Goal: Task Accomplishment & Management: Manage account settings

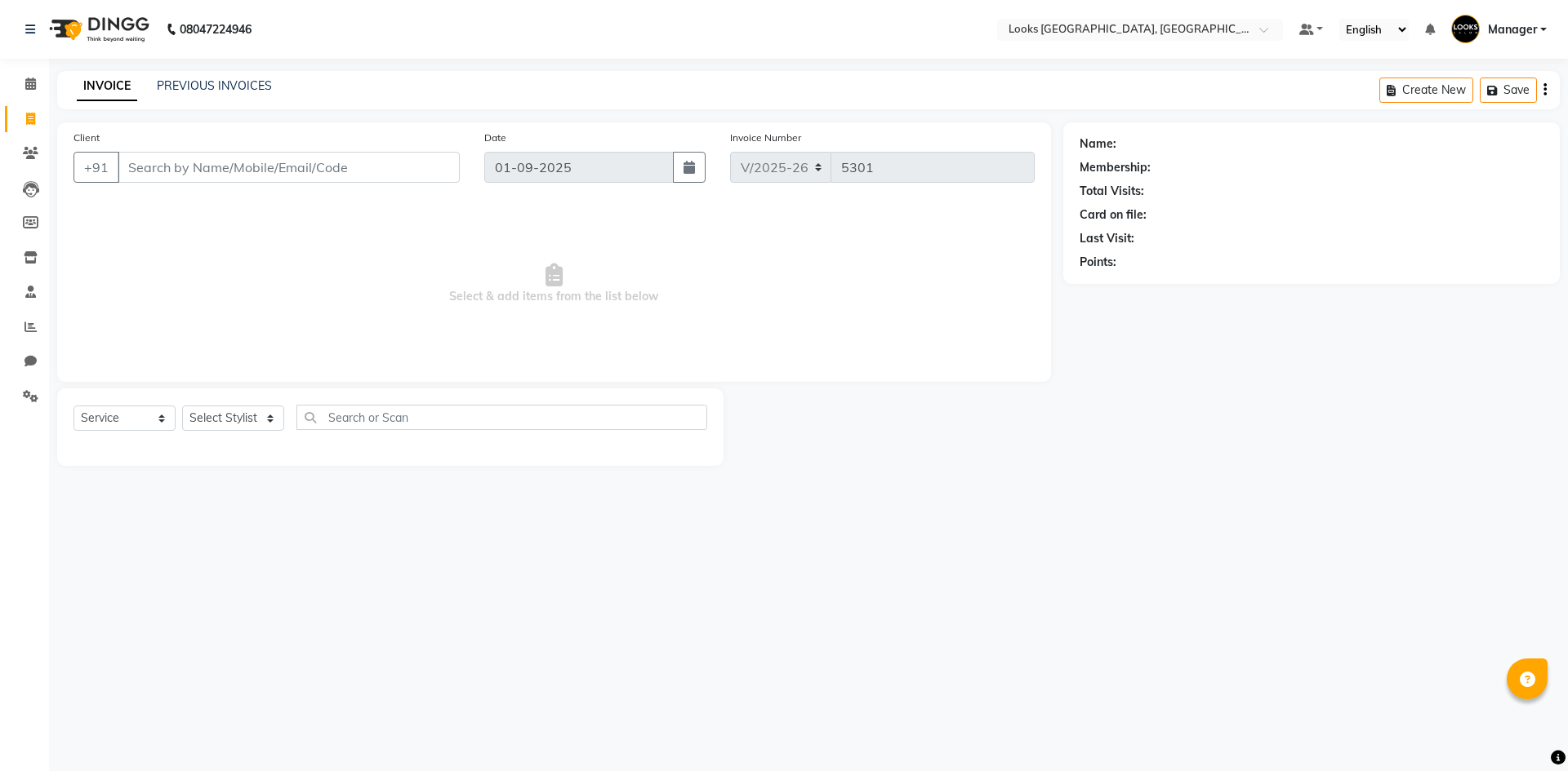
select select "4718"
select select "service"
click at [238, 80] on link "PREVIOUS INVOICES" at bounding box center [214, 85] width 115 height 15
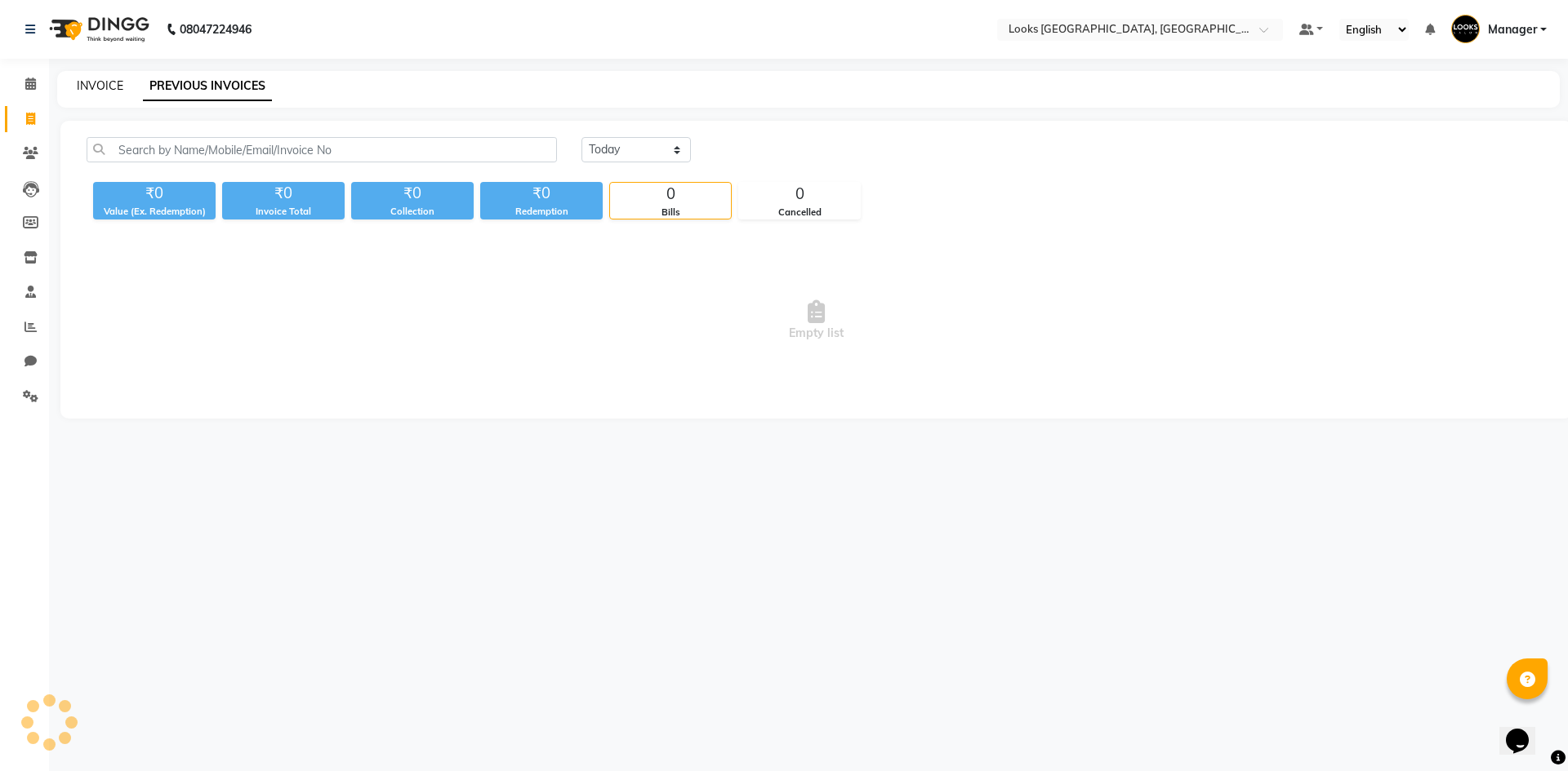
click at [116, 84] on link "INVOICE" at bounding box center [101, 85] width 47 height 15
select select "4718"
select select "service"
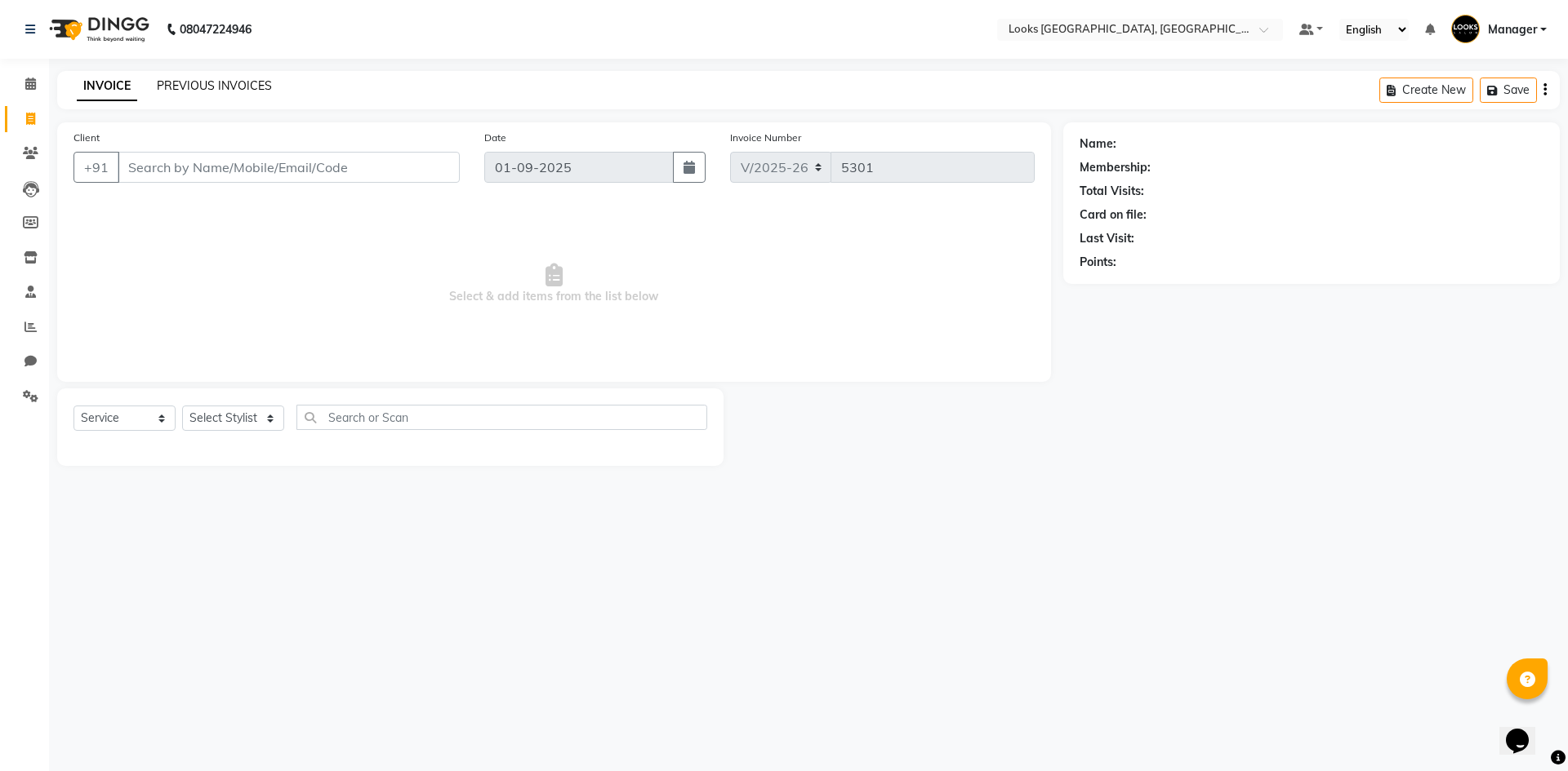
click at [210, 88] on link "PREVIOUS INVOICES" at bounding box center [214, 85] width 115 height 15
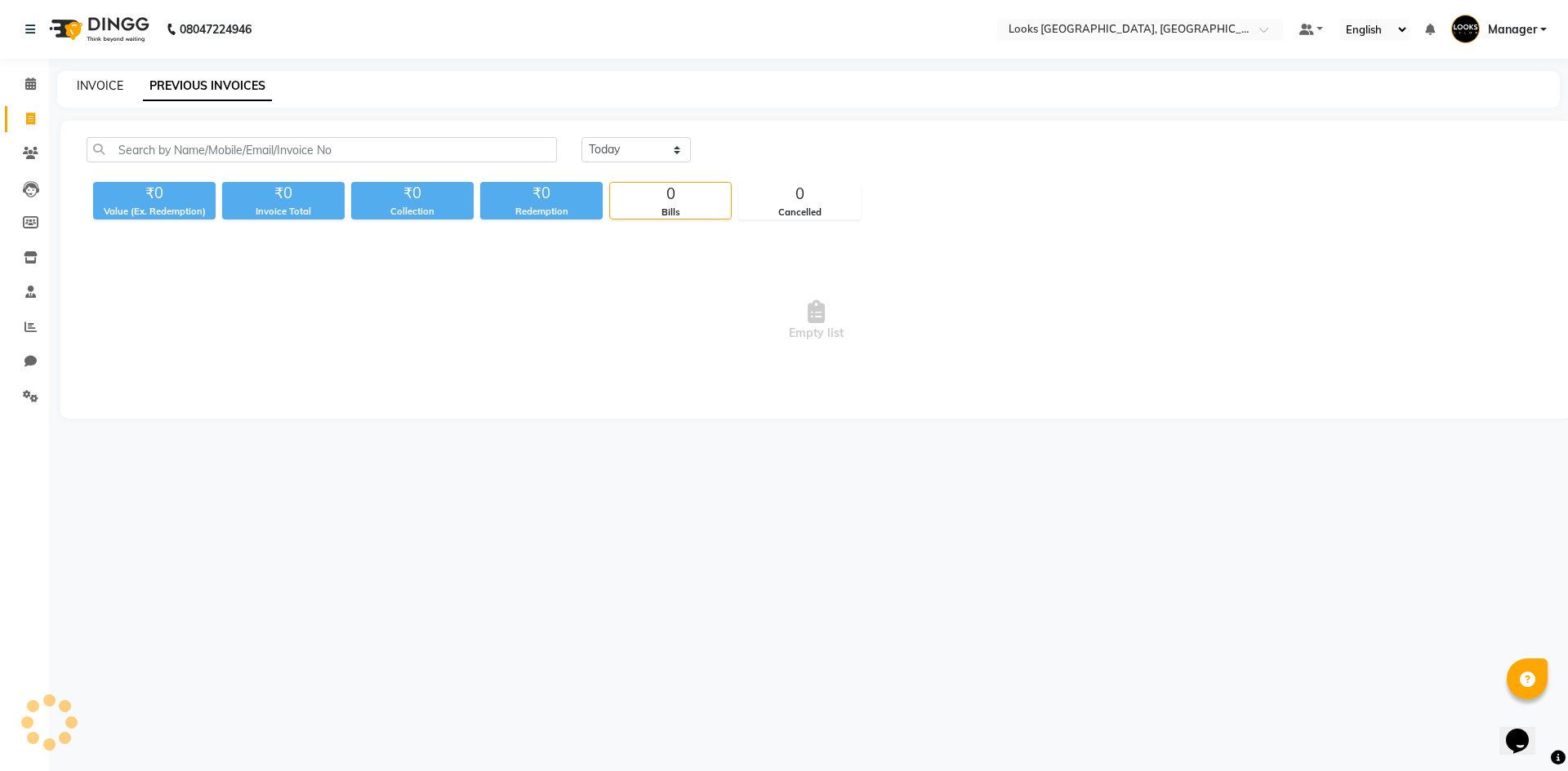
click at [91, 86] on link "INVOICE" at bounding box center [101, 85] width 47 height 15
select select "service"
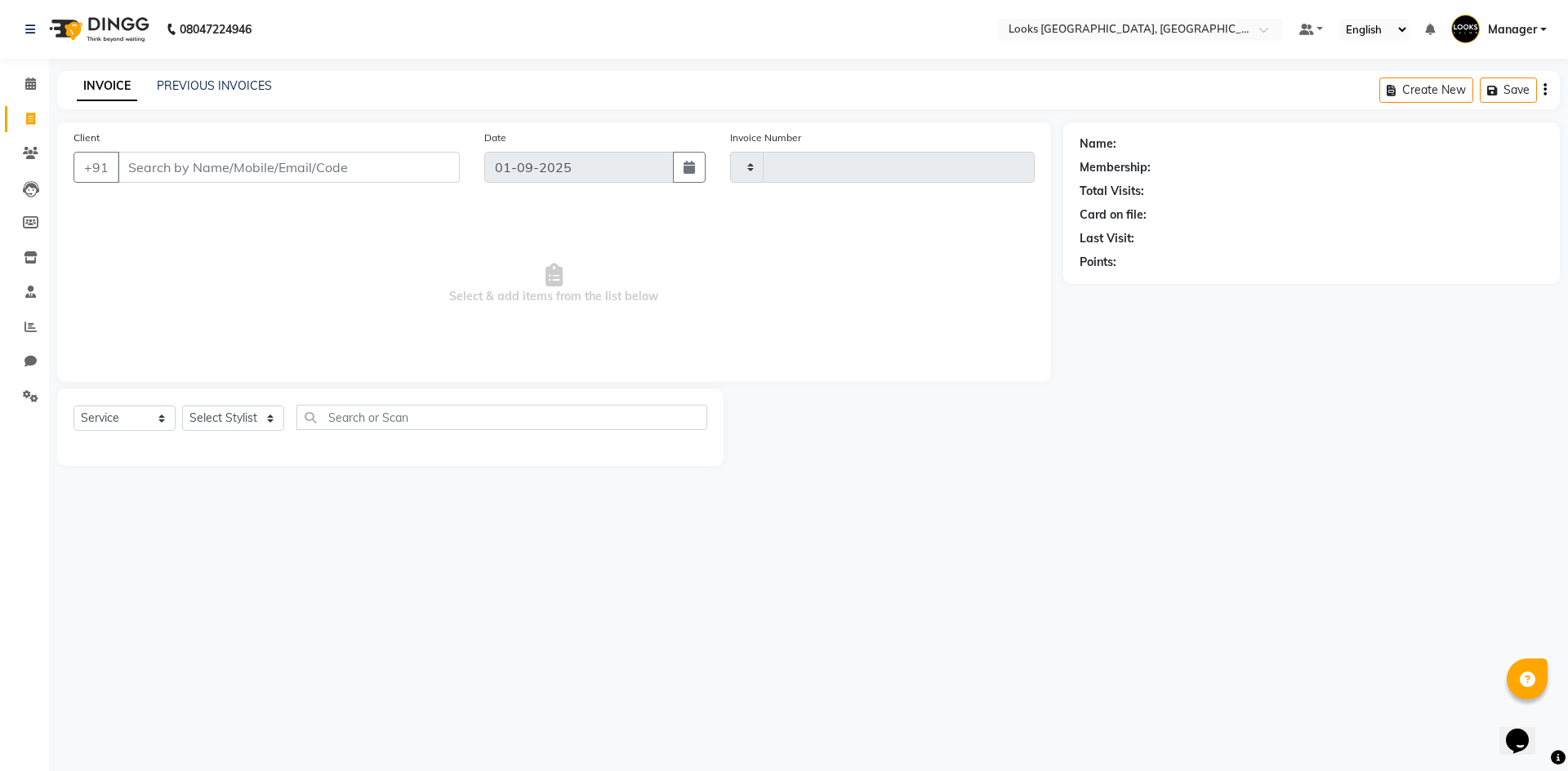
type input "5301"
select select "4718"
click at [191, 80] on link "PREVIOUS INVOICES" at bounding box center [214, 85] width 115 height 15
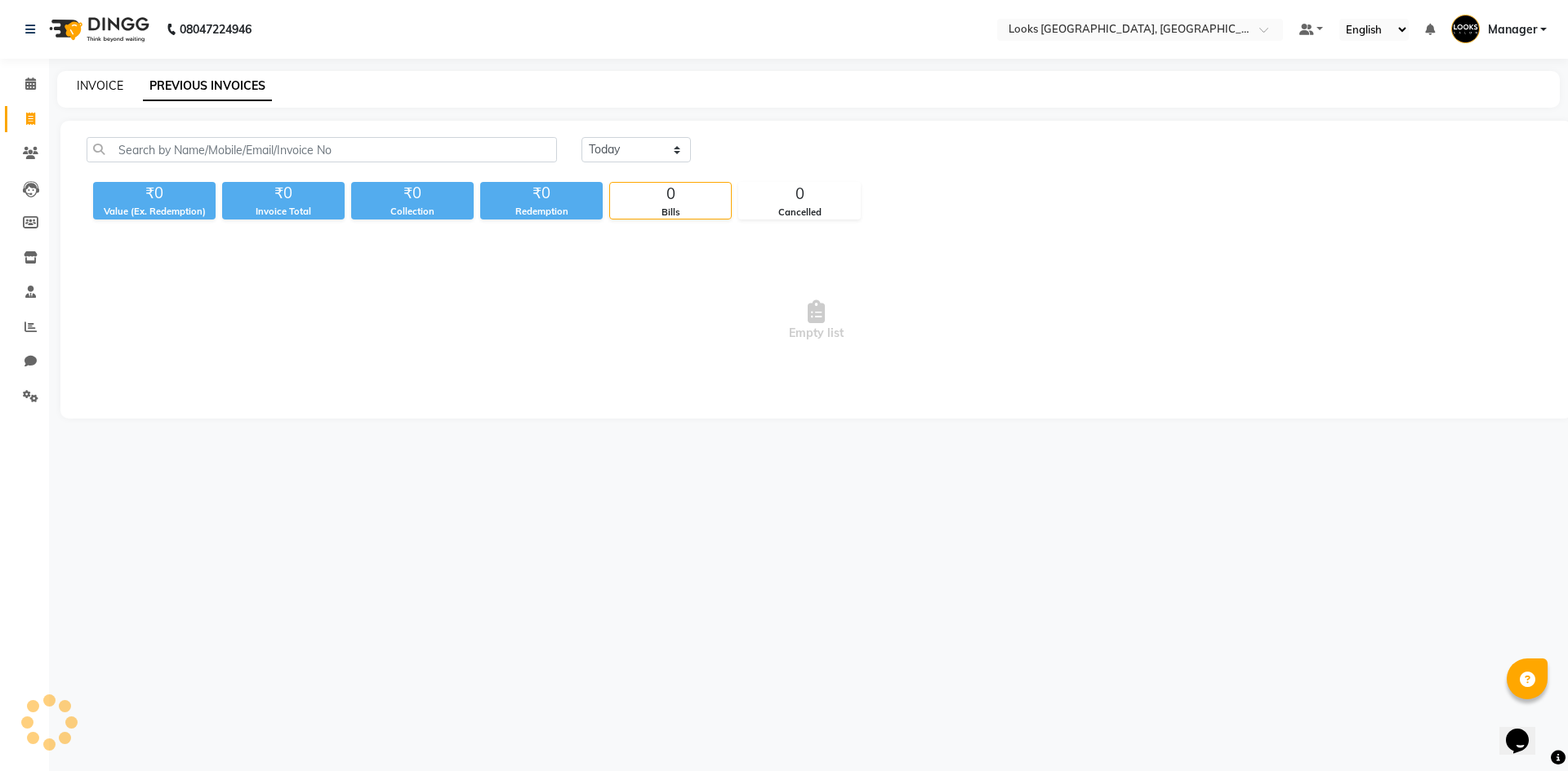
click at [120, 80] on link "INVOICE" at bounding box center [101, 85] width 47 height 15
select select "service"
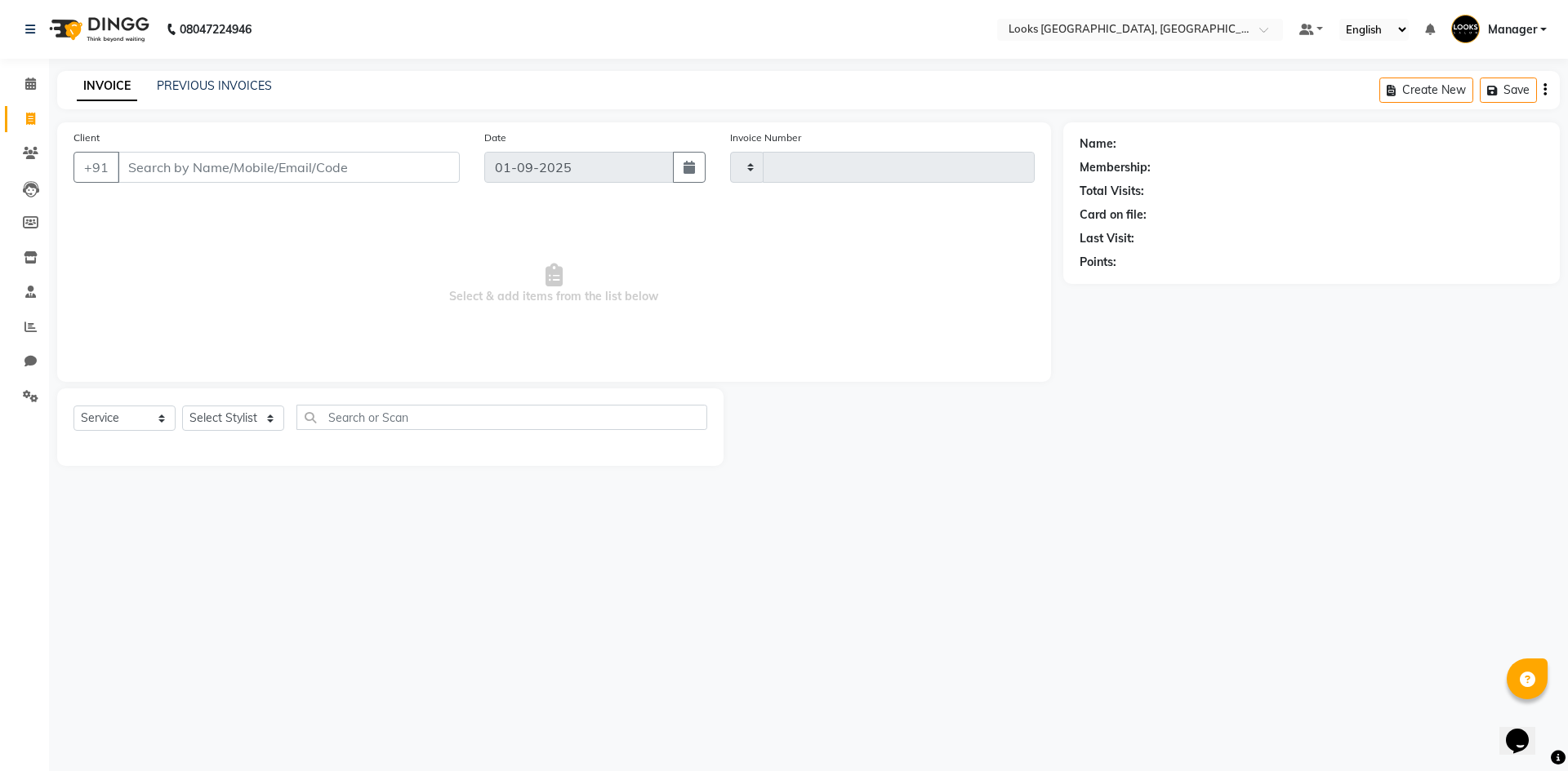
type input "5301"
select select "4718"
click at [101, 21] on img at bounding box center [97, 29] width 112 height 46
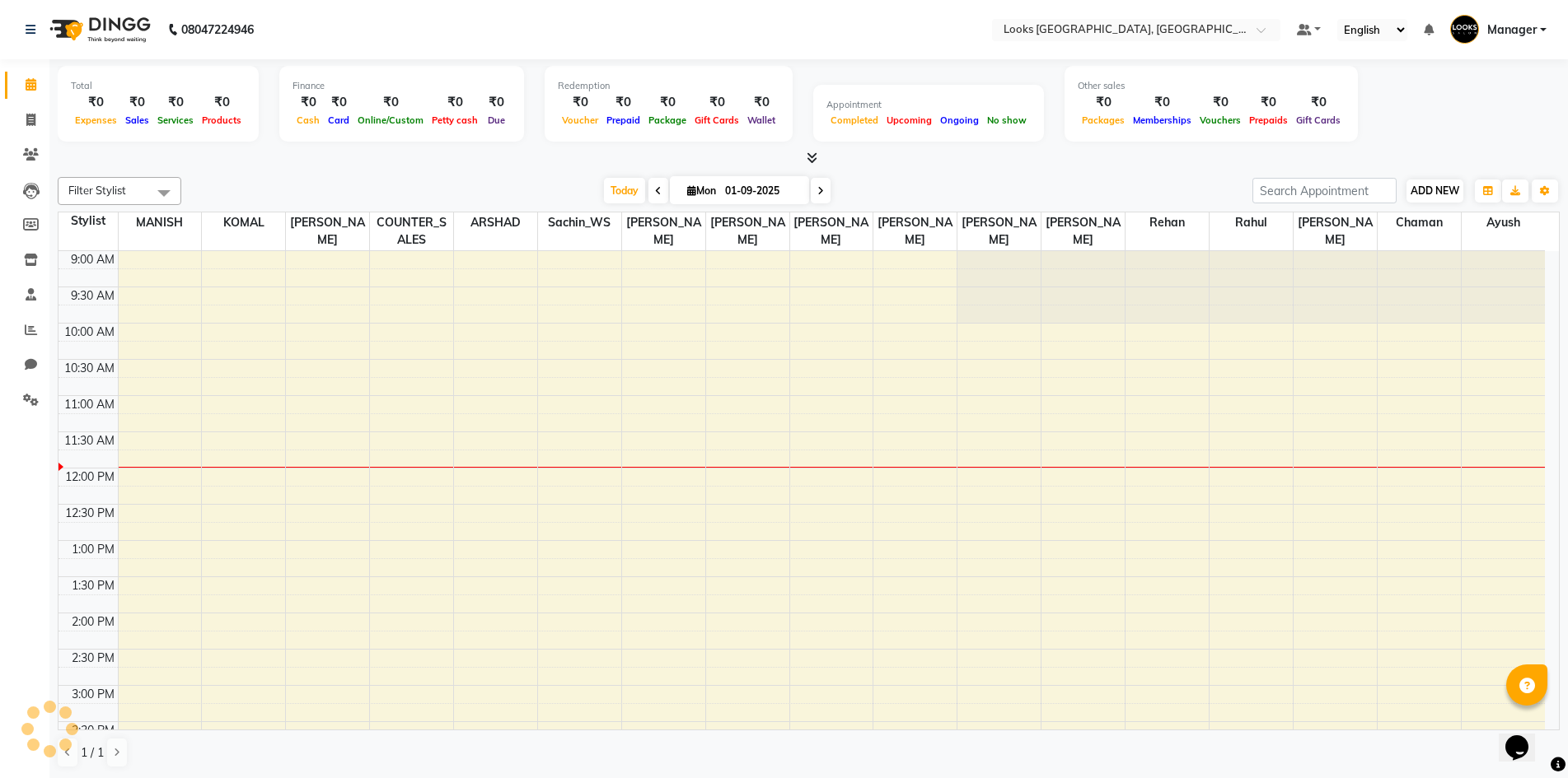
drag, startPoint x: 1467, startPoint y: 190, endPoint x: 1451, endPoint y: 190, distance: 16.0
click at [1466, 190] on div "ADD NEW Toggle Dropdown Add Appointment Add Invoice Add Expense Add Attendance …" at bounding box center [1405, 191] width 307 height 26
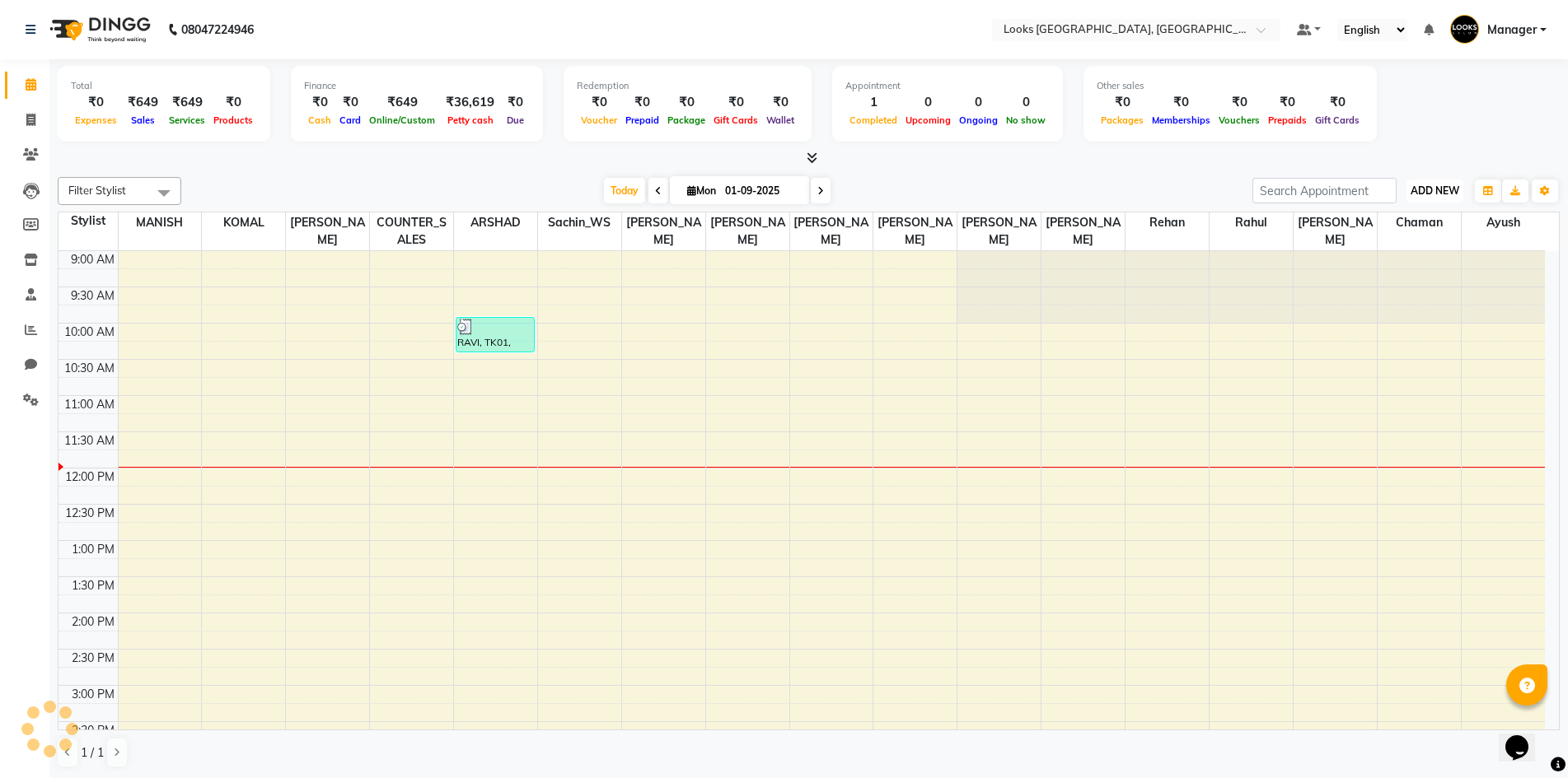
click at [1412, 197] on button "ADD NEW Toggle Dropdown" at bounding box center [1434, 191] width 57 height 23
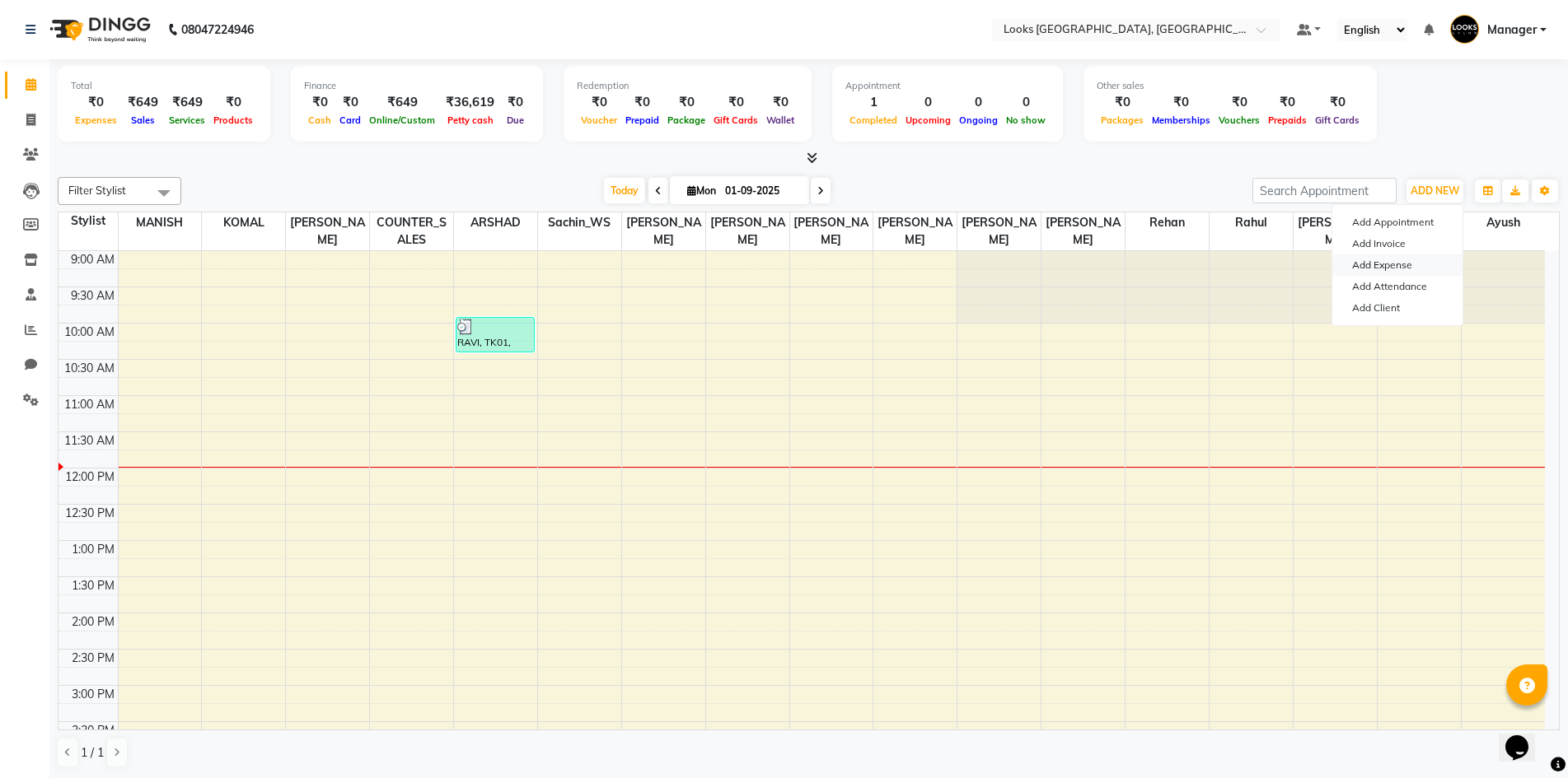
click at [1404, 269] on link "Add Expense" at bounding box center [1397, 265] width 130 height 21
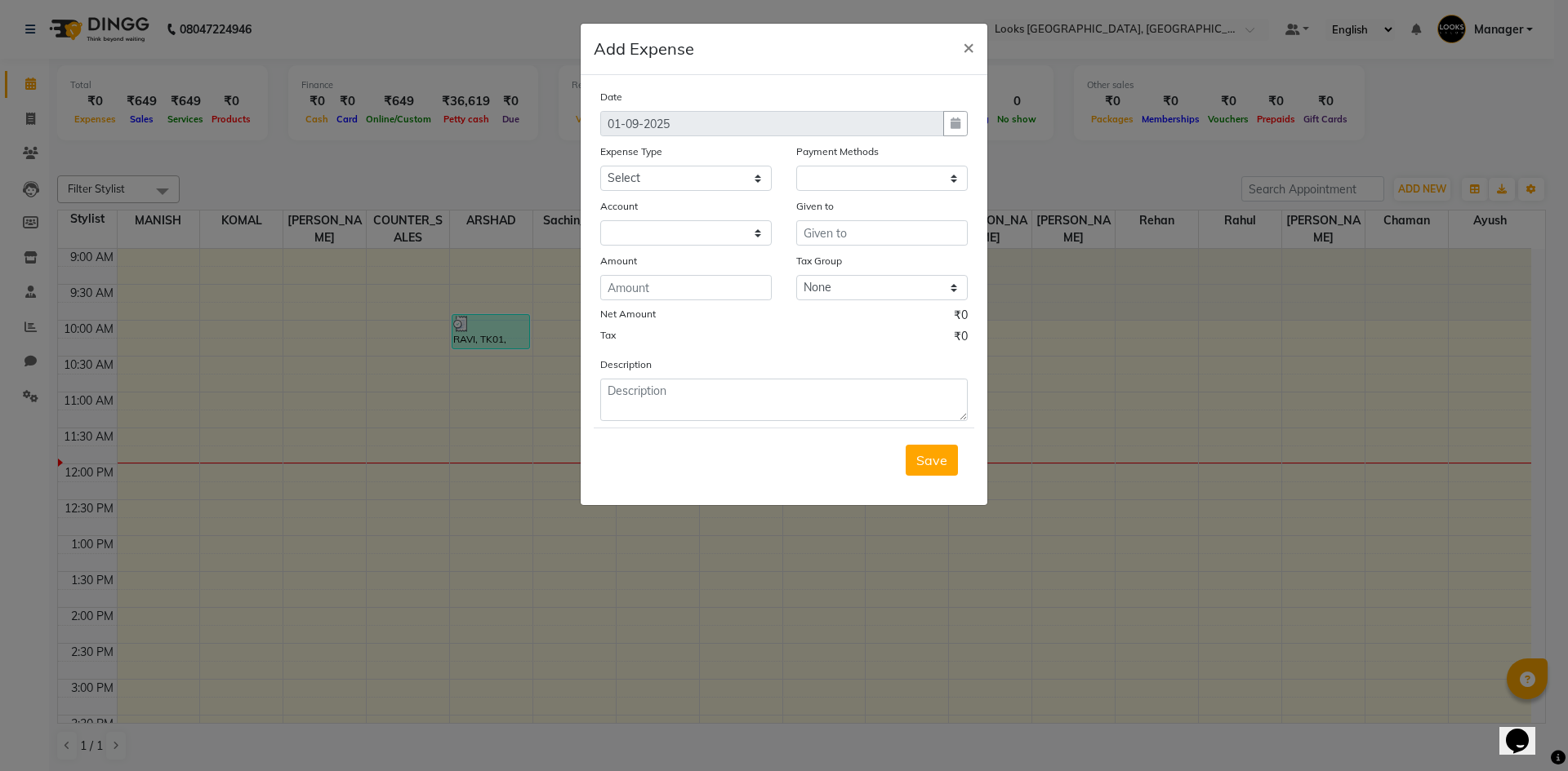
select select "1"
select select "3555"
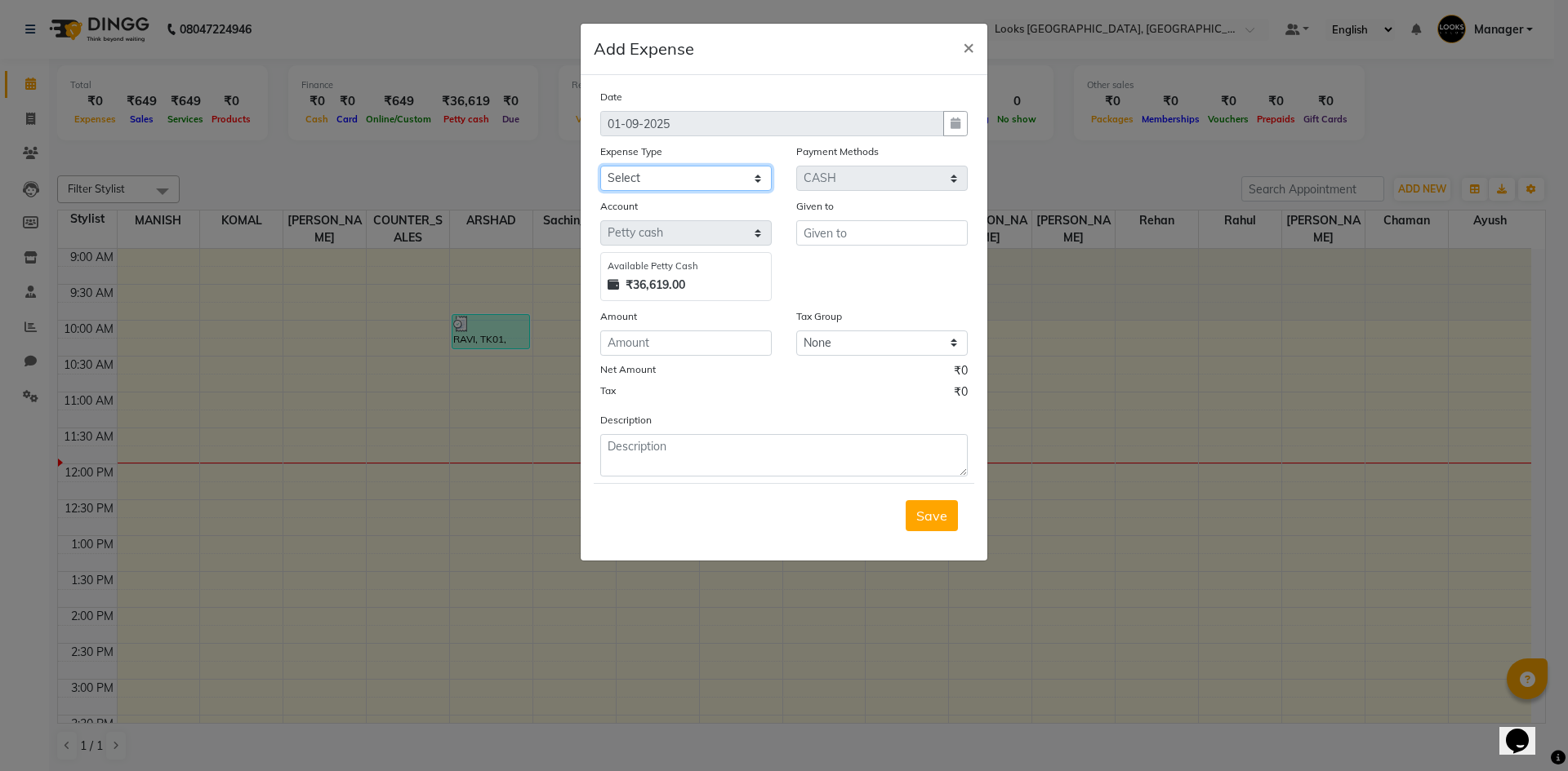
click at [693, 172] on select "Select Bank Deposit Blinkit Cash Handover Client ordered food Client Refund Agn…" at bounding box center [686, 178] width 172 height 25
select select "24318"
click at [600, 165] on select "Select Bank Deposit Blinkit Cash Handover Client ordered food Client Refund Agn…" at bounding box center [686, 178] width 172 height 25
click at [849, 240] on input "text" at bounding box center [882, 232] width 172 height 25
click at [842, 266] on ngb-highlight "CO UNTER_SALES" at bounding box center [872, 268] width 111 height 16
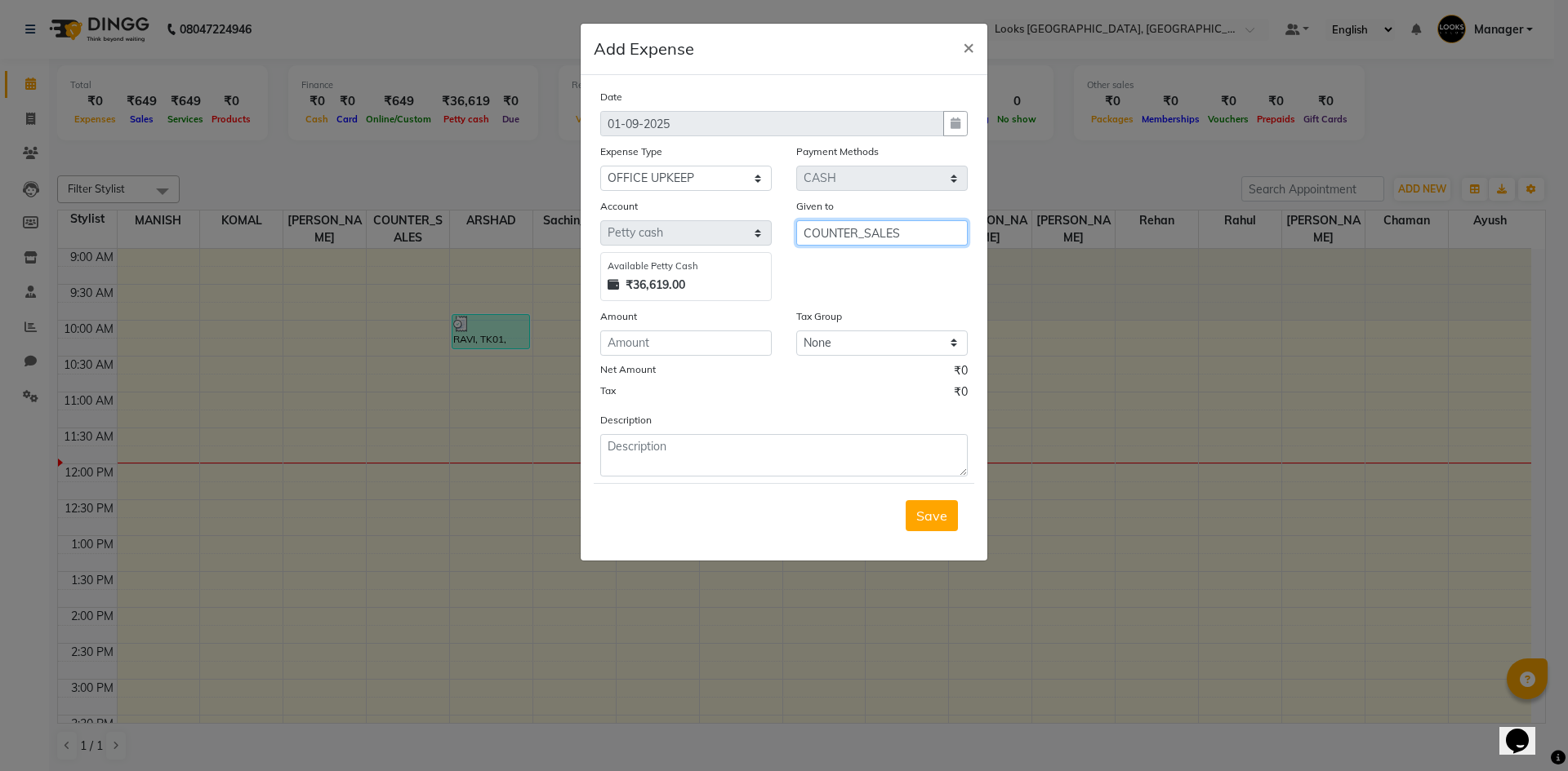
type input "COUNTER_SALES"
click at [727, 331] on input "number" at bounding box center [686, 343] width 172 height 25
type input "70"
click at [707, 435] on textarea at bounding box center [784, 455] width 368 height 42
type textarea "MILK 70"
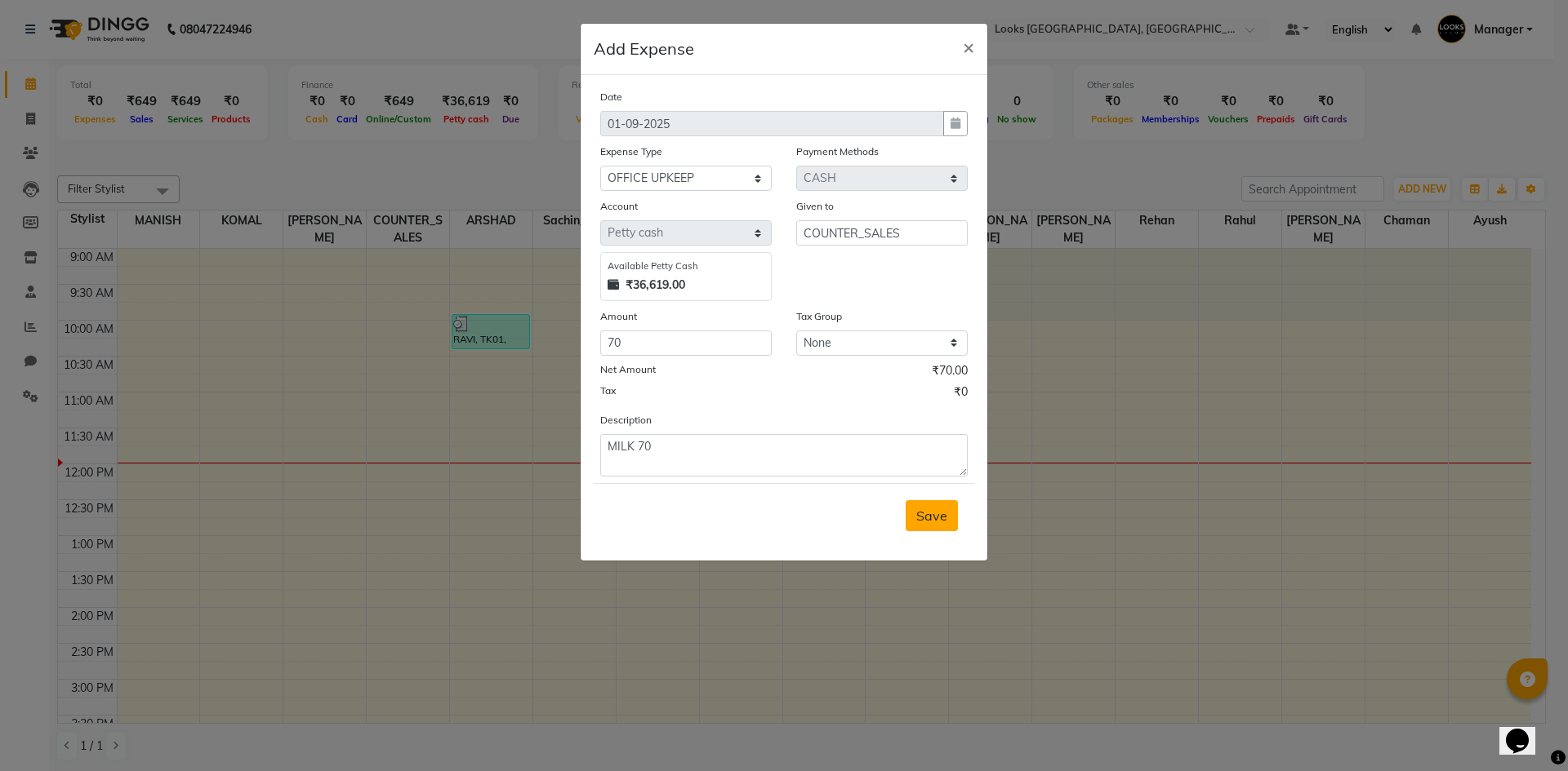
click at [951, 525] on button "Save" at bounding box center [932, 516] width 52 height 31
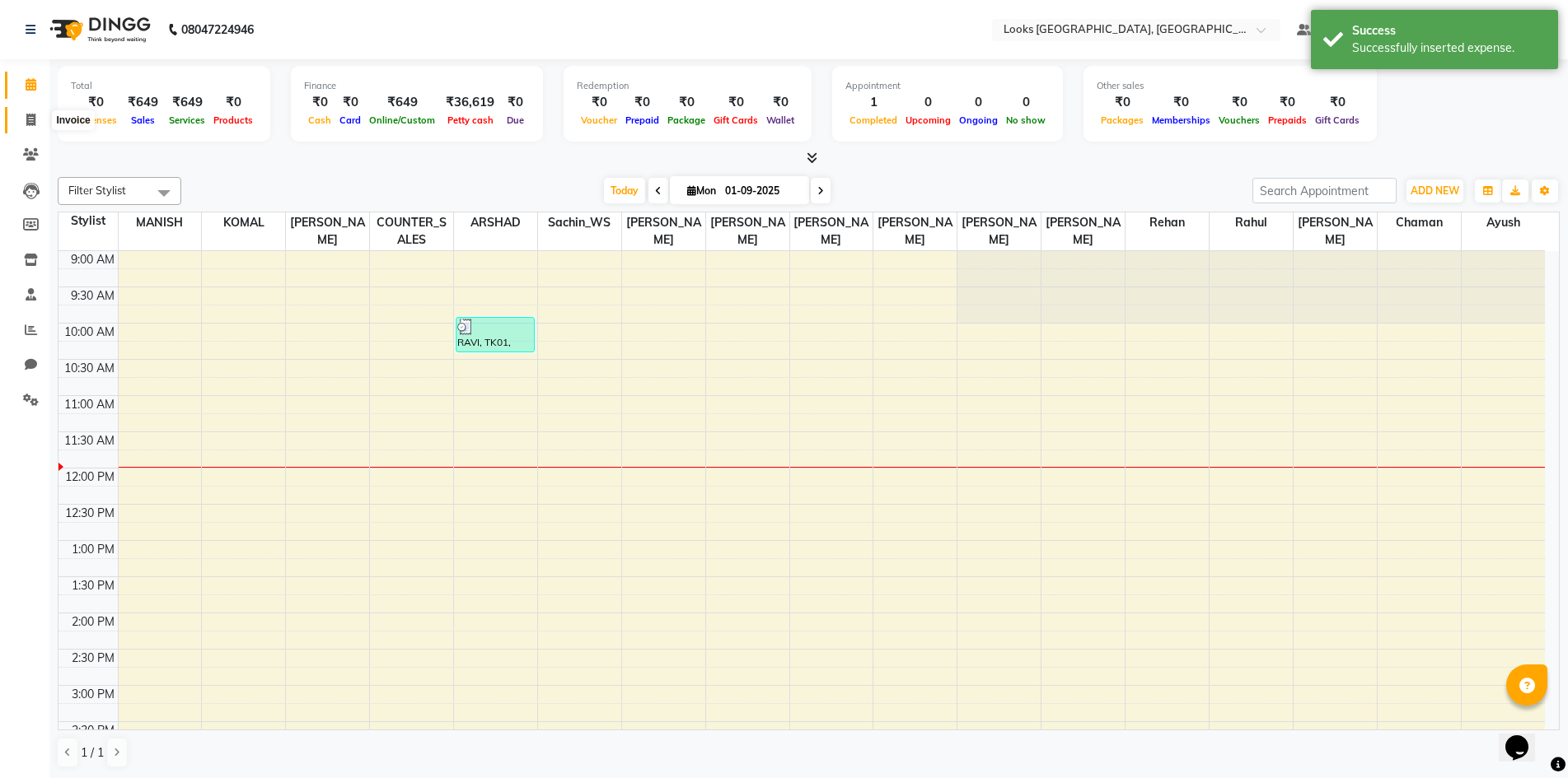
click at [27, 126] on span at bounding box center [31, 121] width 29 height 19
select select "service"
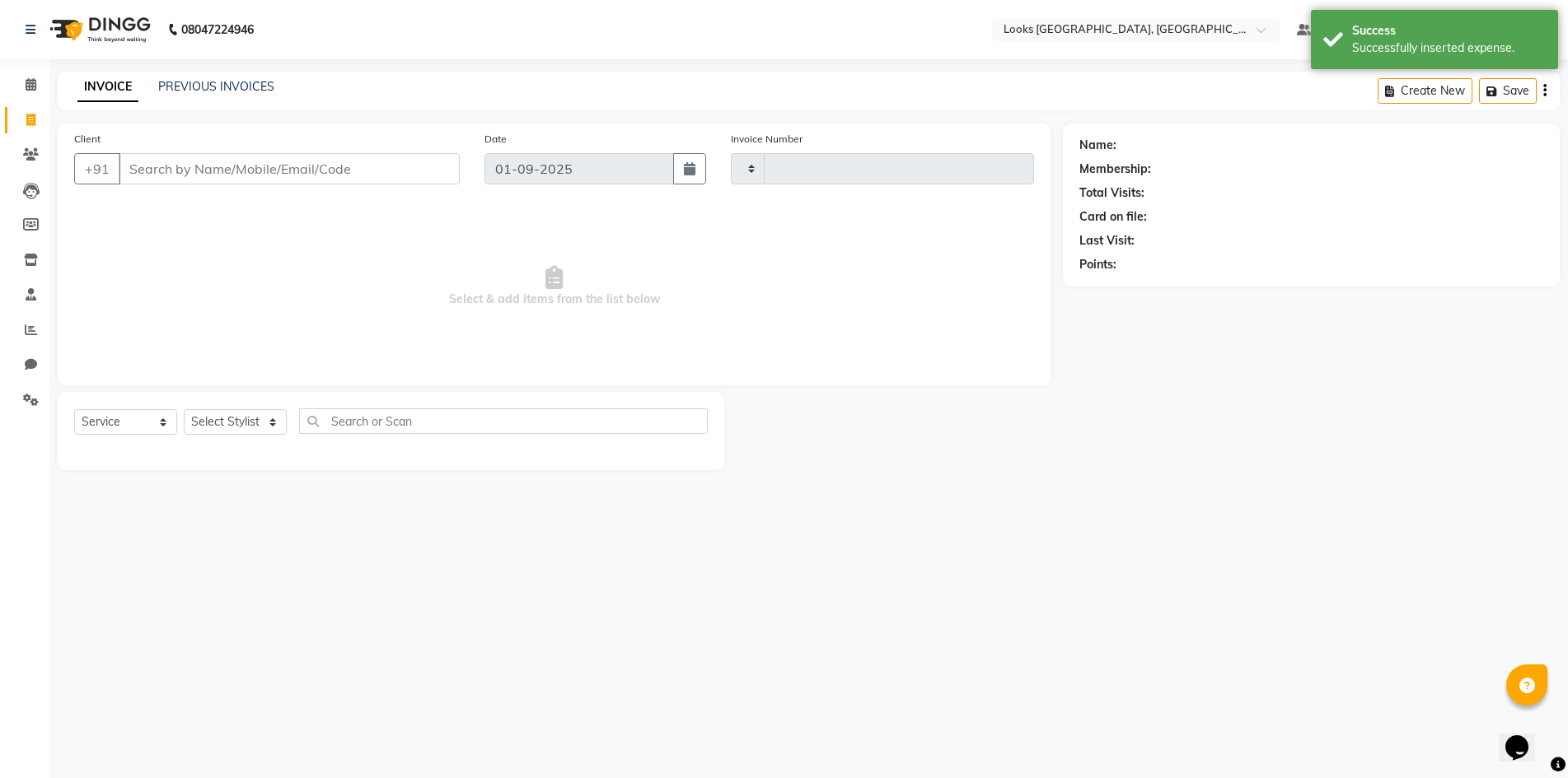
type input "5301"
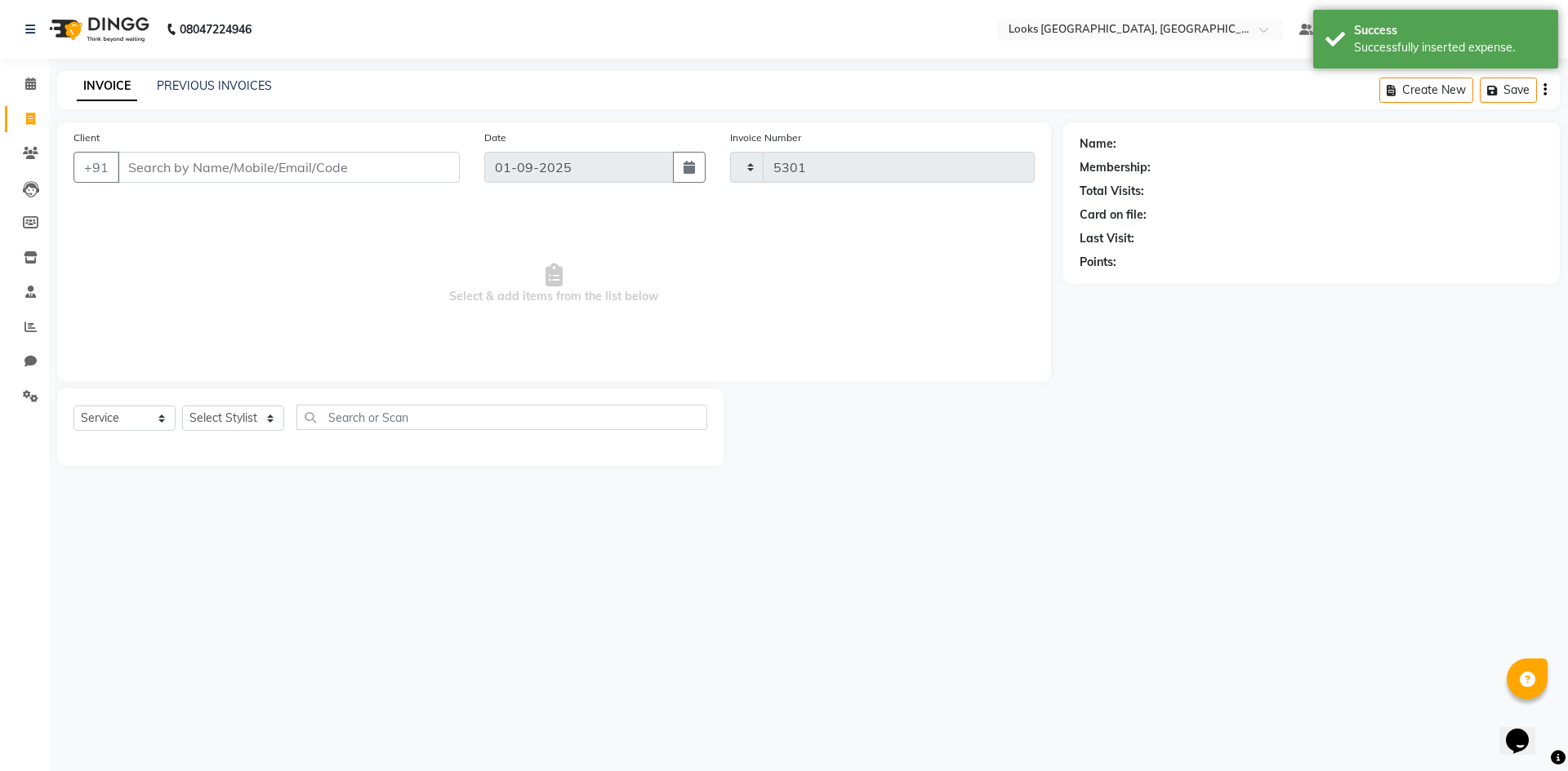
select select "4718"
click at [116, 13] on img at bounding box center [97, 29] width 112 height 46
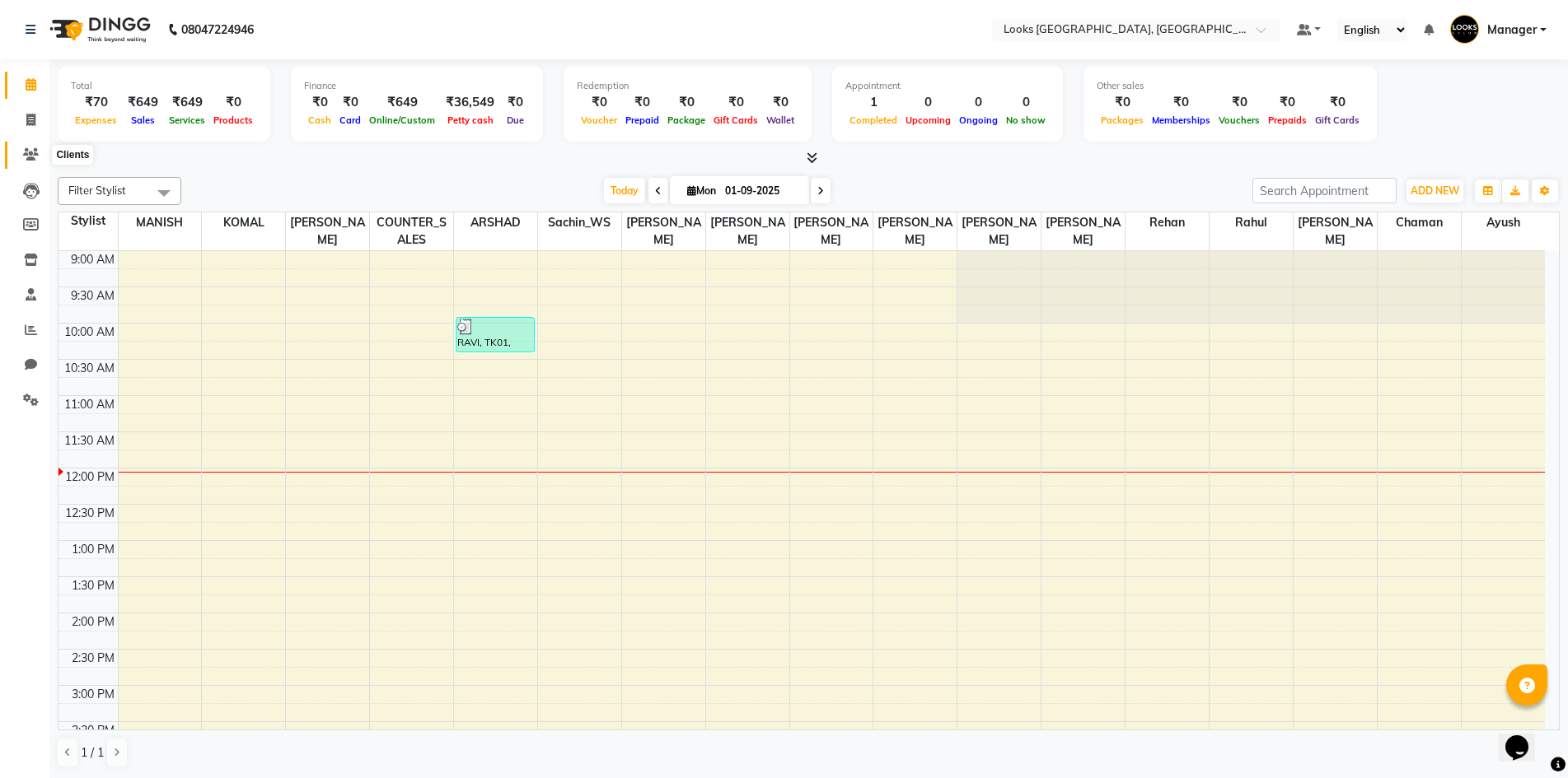
click at [30, 163] on span at bounding box center [31, 156] width 29 height 19
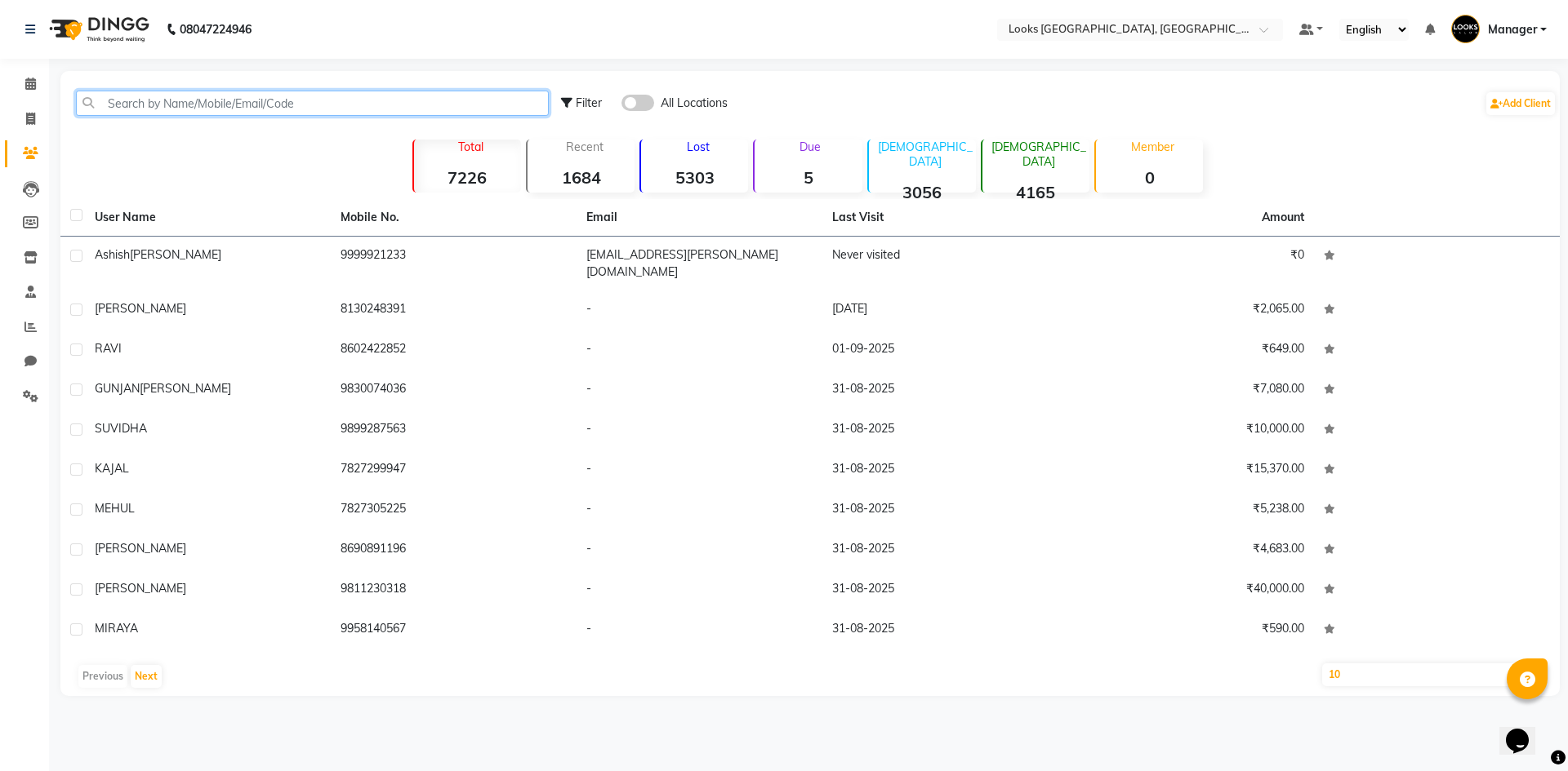
click at [267, 100] on input "text" at bounding box center [313, 103] width 473 height 25
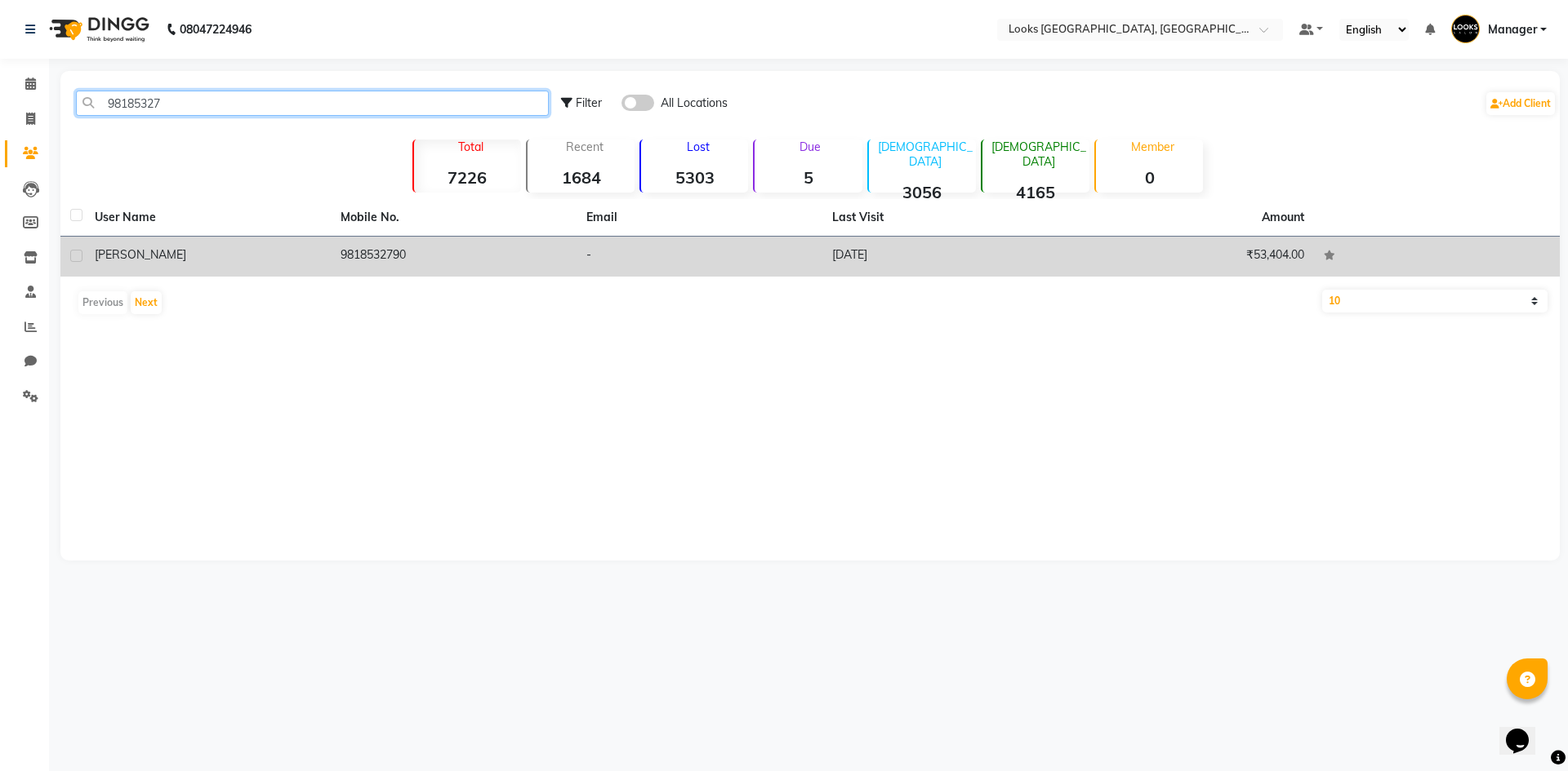
type input "98185327"
click at [439, 251] on td "9818532790" at bounding box center [454, 256] width 246 height 40
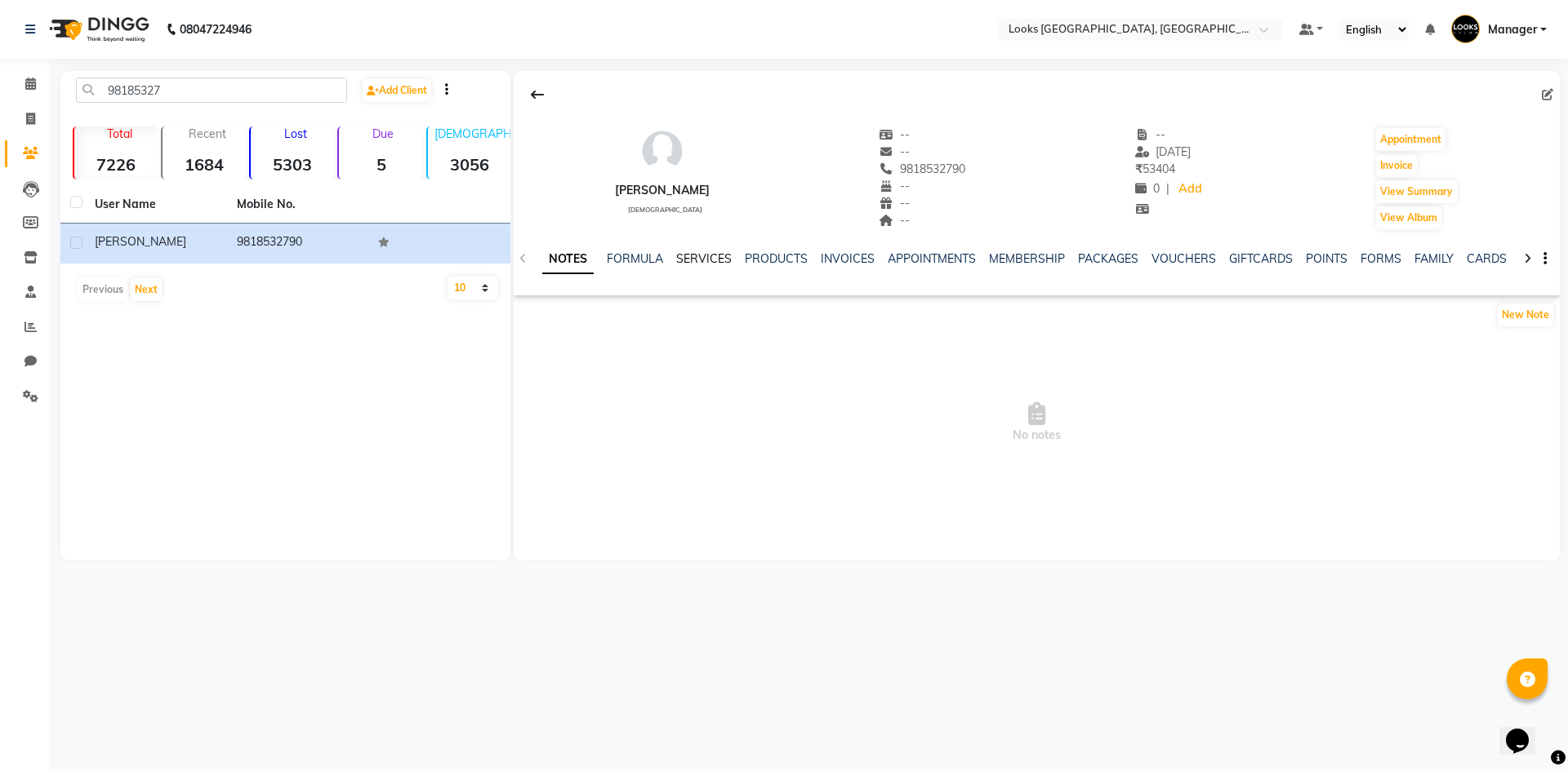
click at [714, 256] on link "SERVICES" at bounding box center [704, 258] width 55 height 15
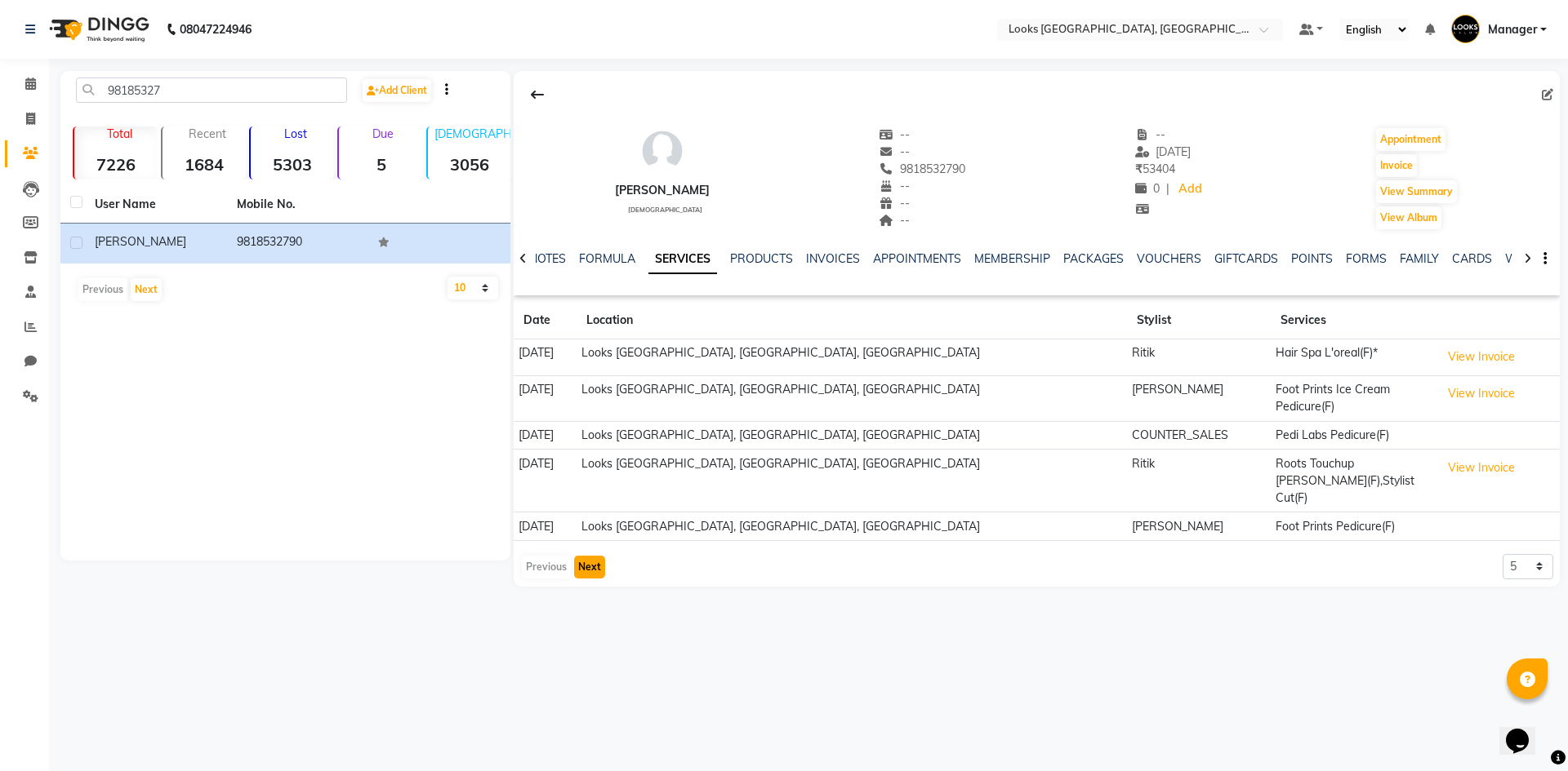
click at [594, 556] on button "Next" at bounding box center [589, 567] width 31 height 23
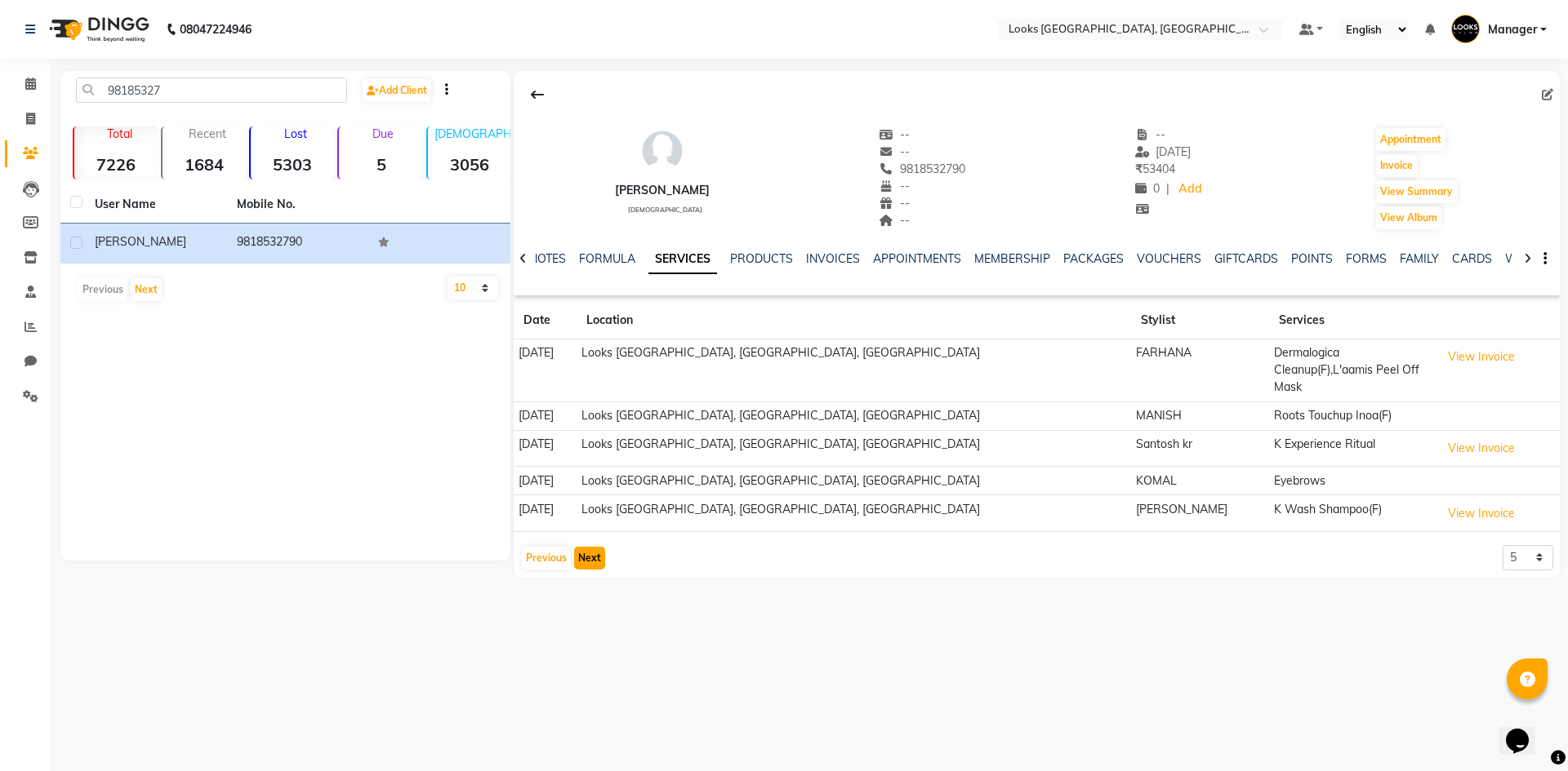
click at [595, 547] on button "Next" at bounding box center [589, 558] width 31 height 23
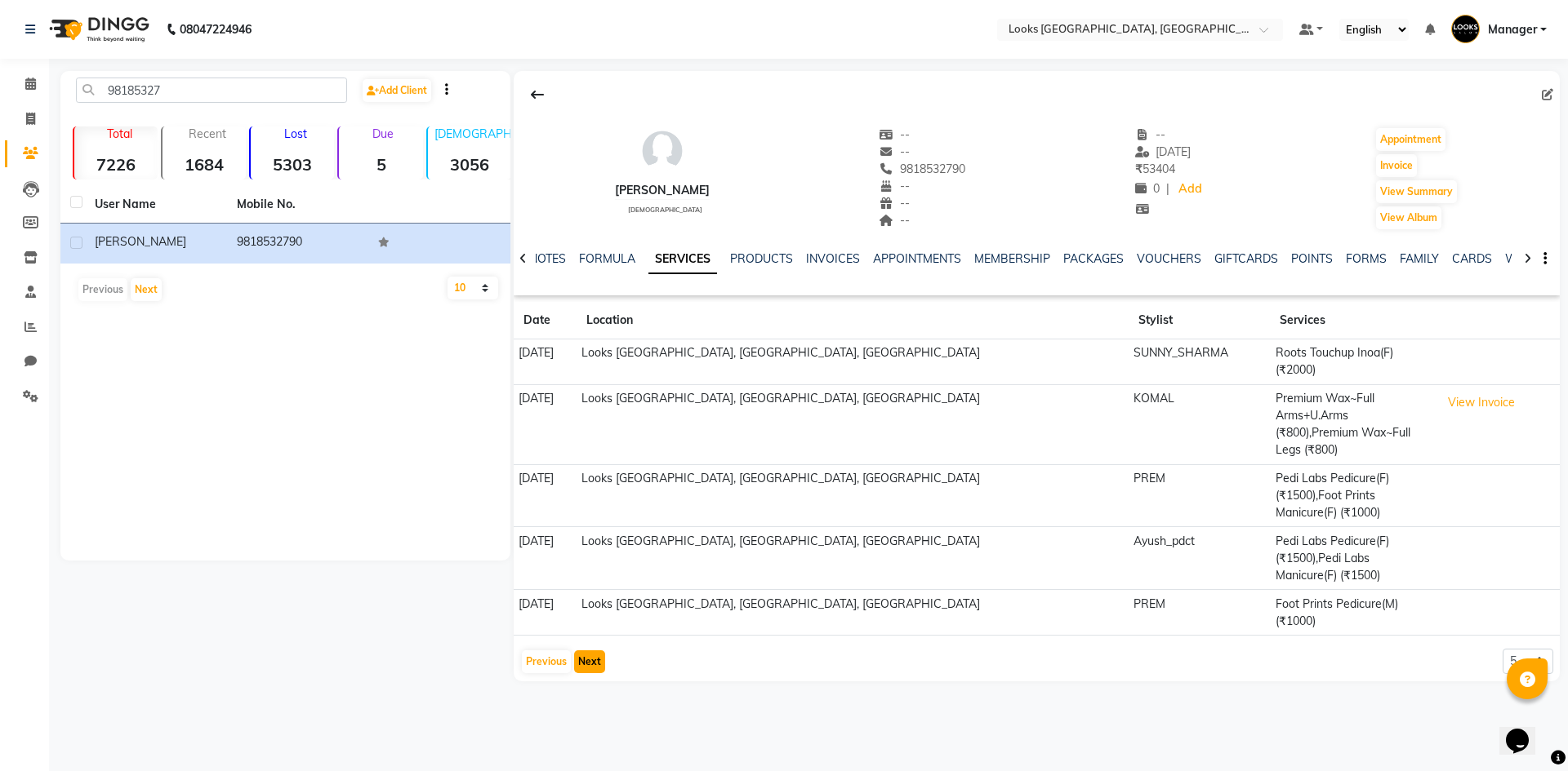
click at [596, 651] on button "Next" at bounding box center [589, 662] width 31 height 23
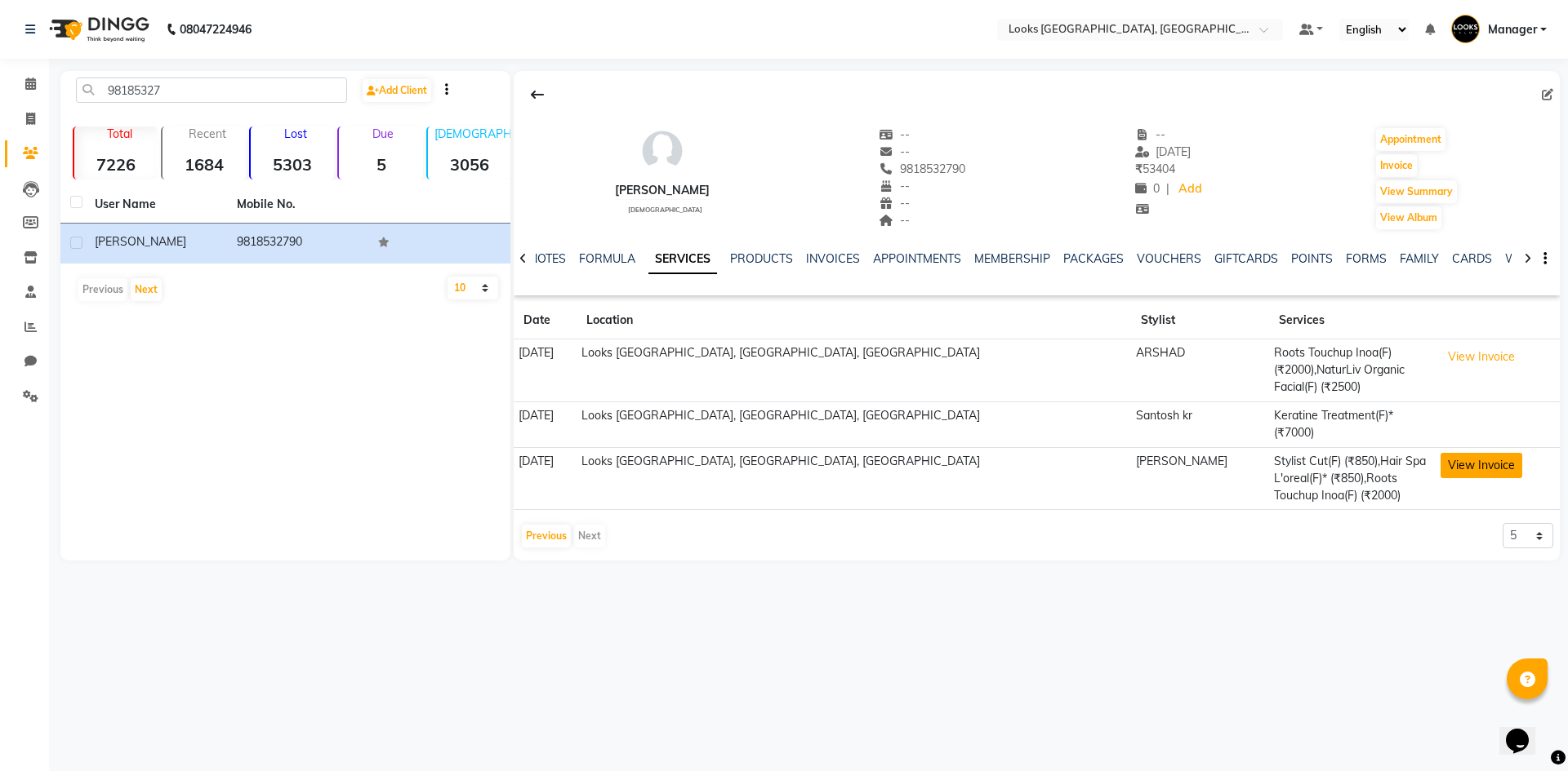
click at [1441, 453] on button "View Invoice" at bounding box center [1481, 465] width 81 height 25
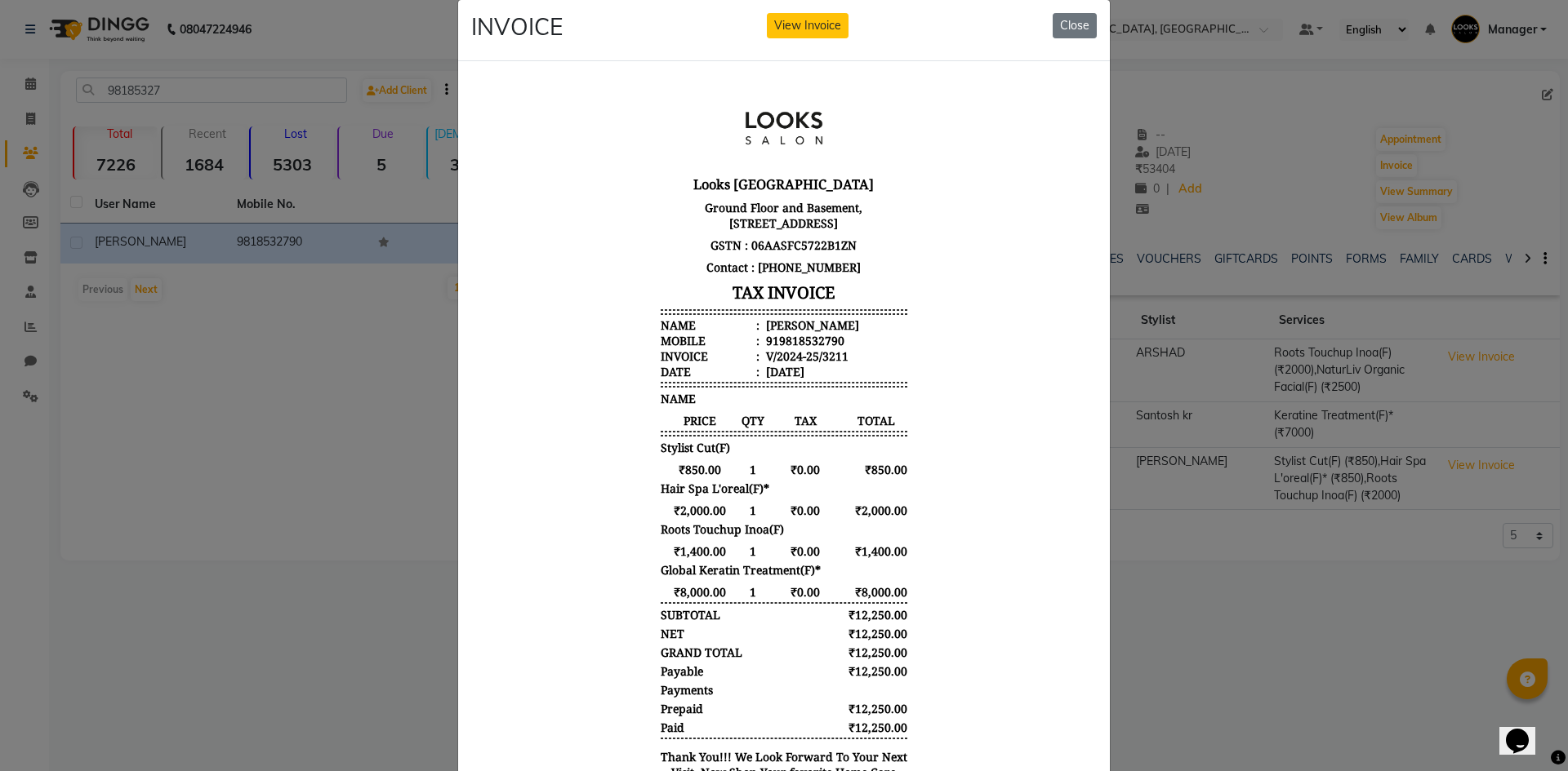
scroll to position [5, 0]
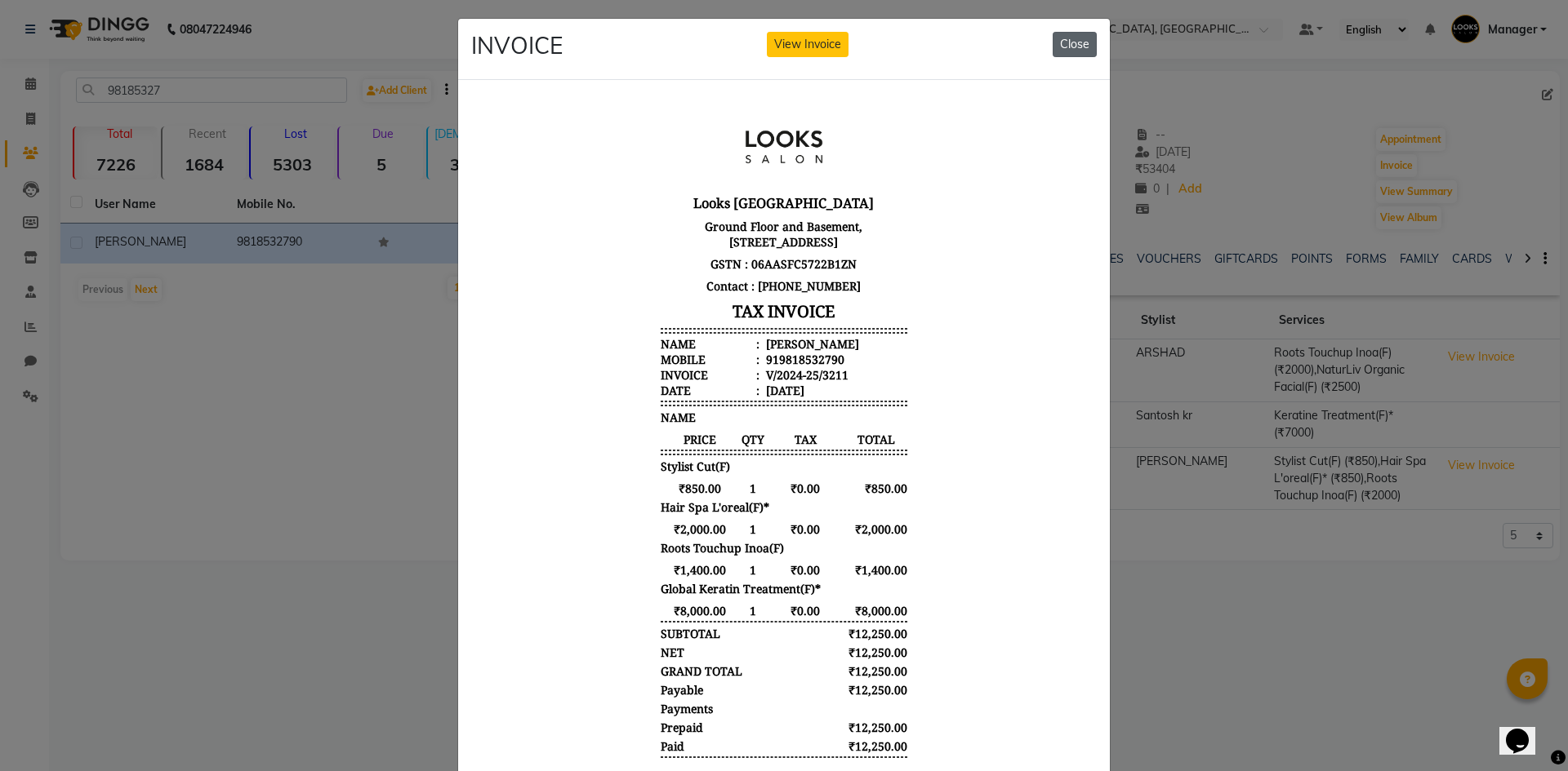
click at [1069, 34] on button "Close" at bounding box center [1074, 44] width 44 height 25
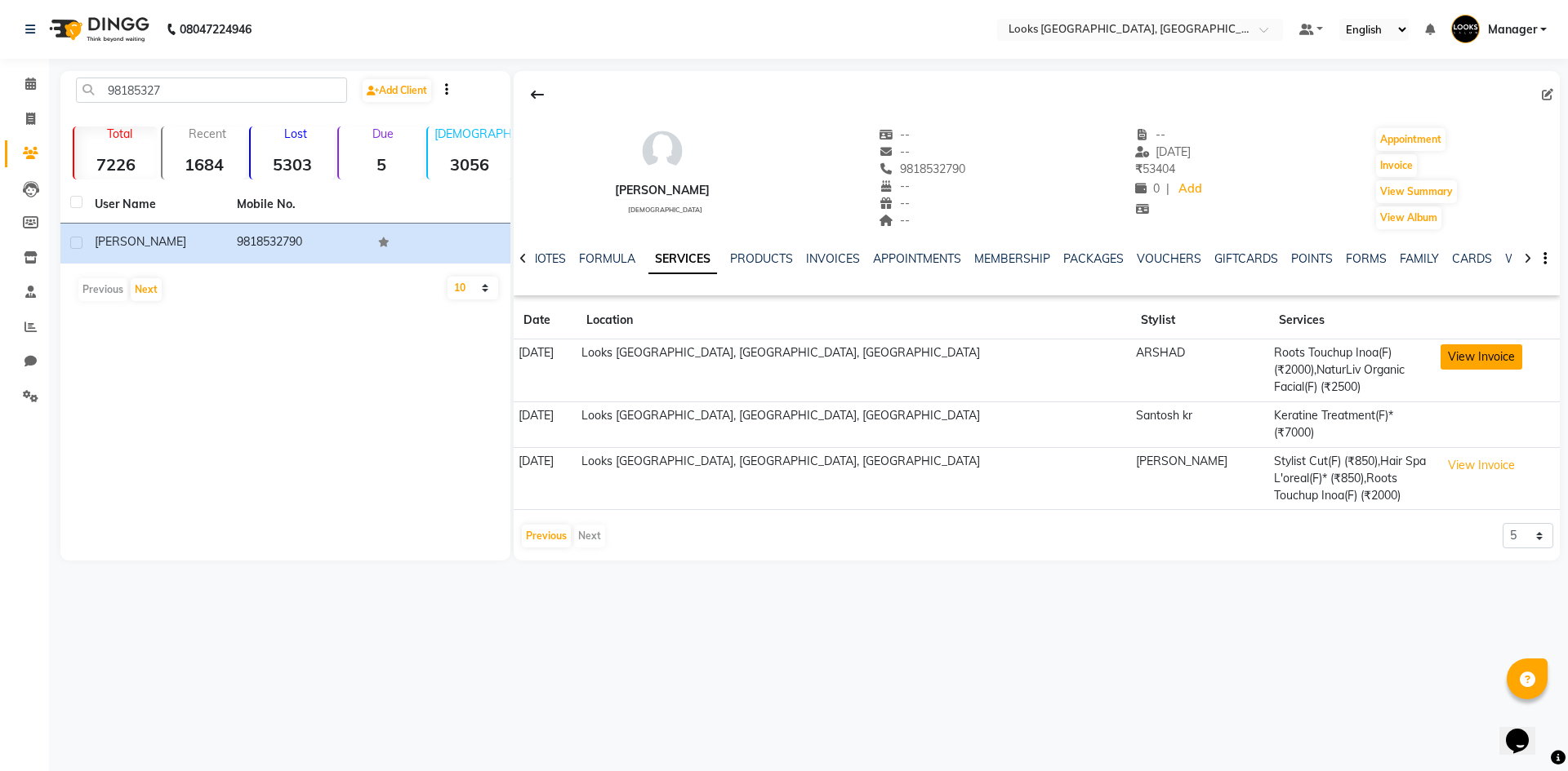
click at [1452, 350] on button "View Invoice" at bounding box center [1481, 357] width 81 height 25
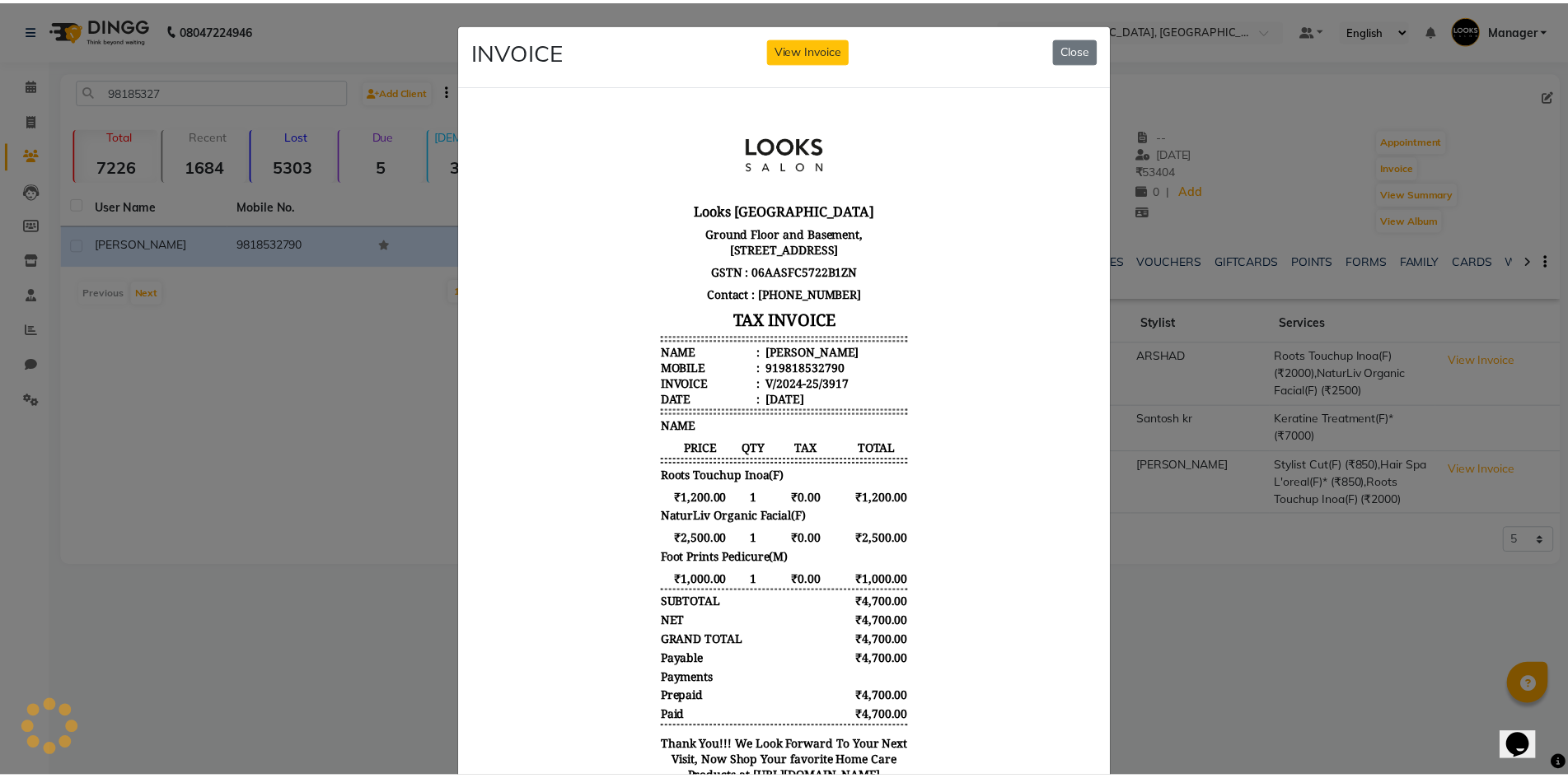
scroll to position [0, 0]
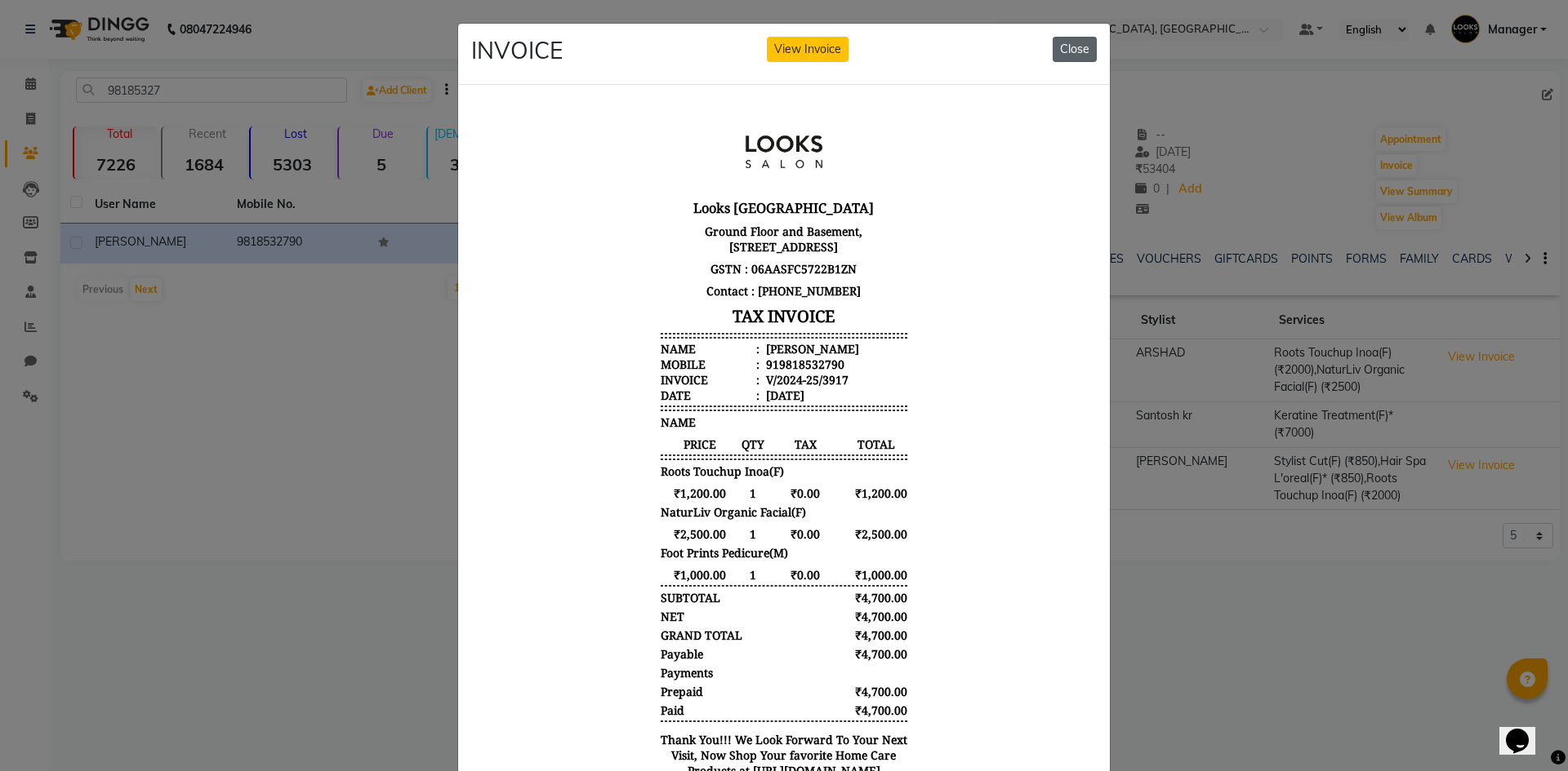
click at [1065, 46] on button "Close" at bounding box center [1074, 49] width 44 height 25
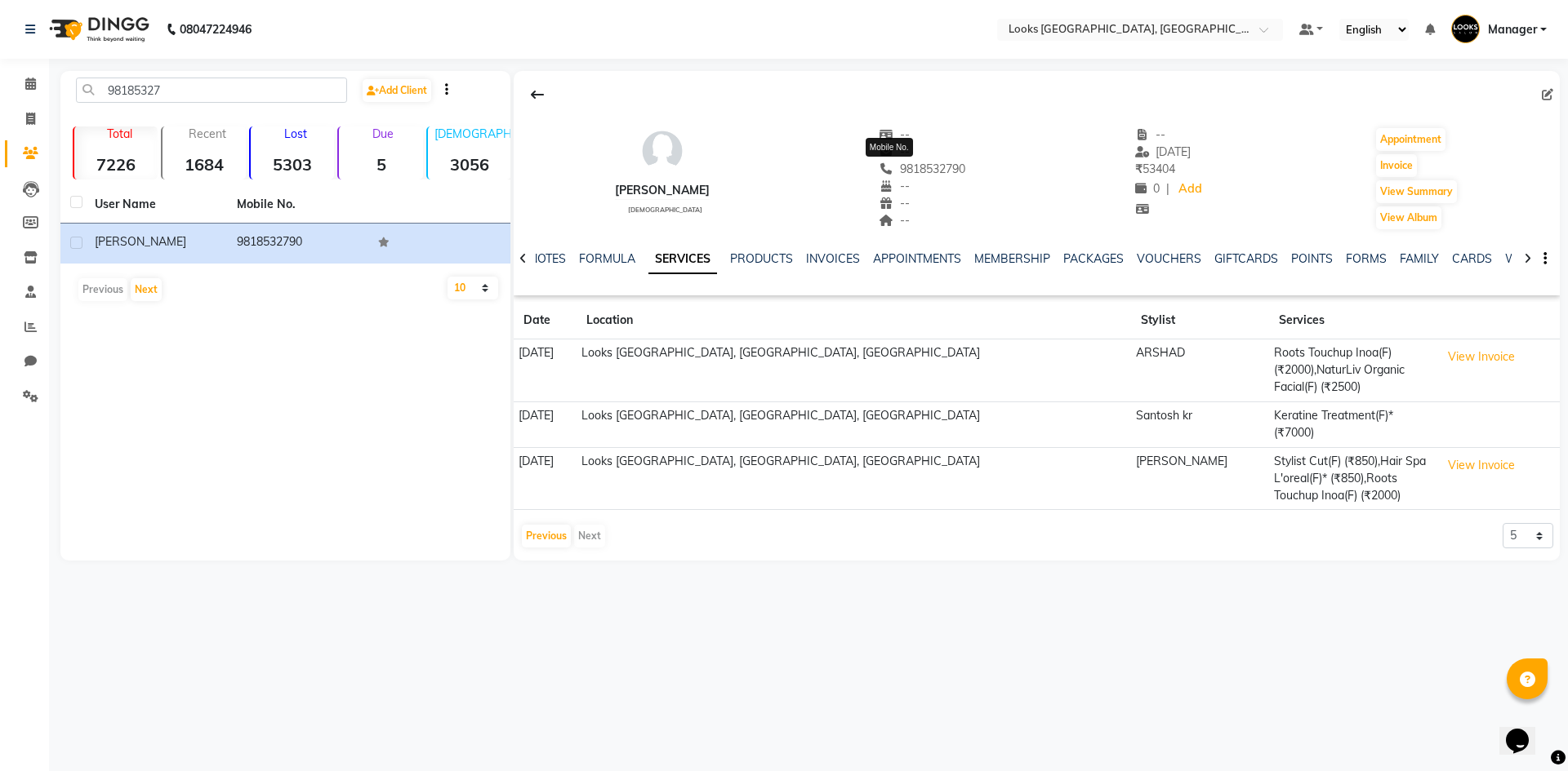
click at [887, 170] on span "9818532790" at bounding box center [923, 169] width 87 height 15
copy span "9818532790"
click at [29, 126] on span at bounding box center [30, 120] width 29 height 19
select select "4718"
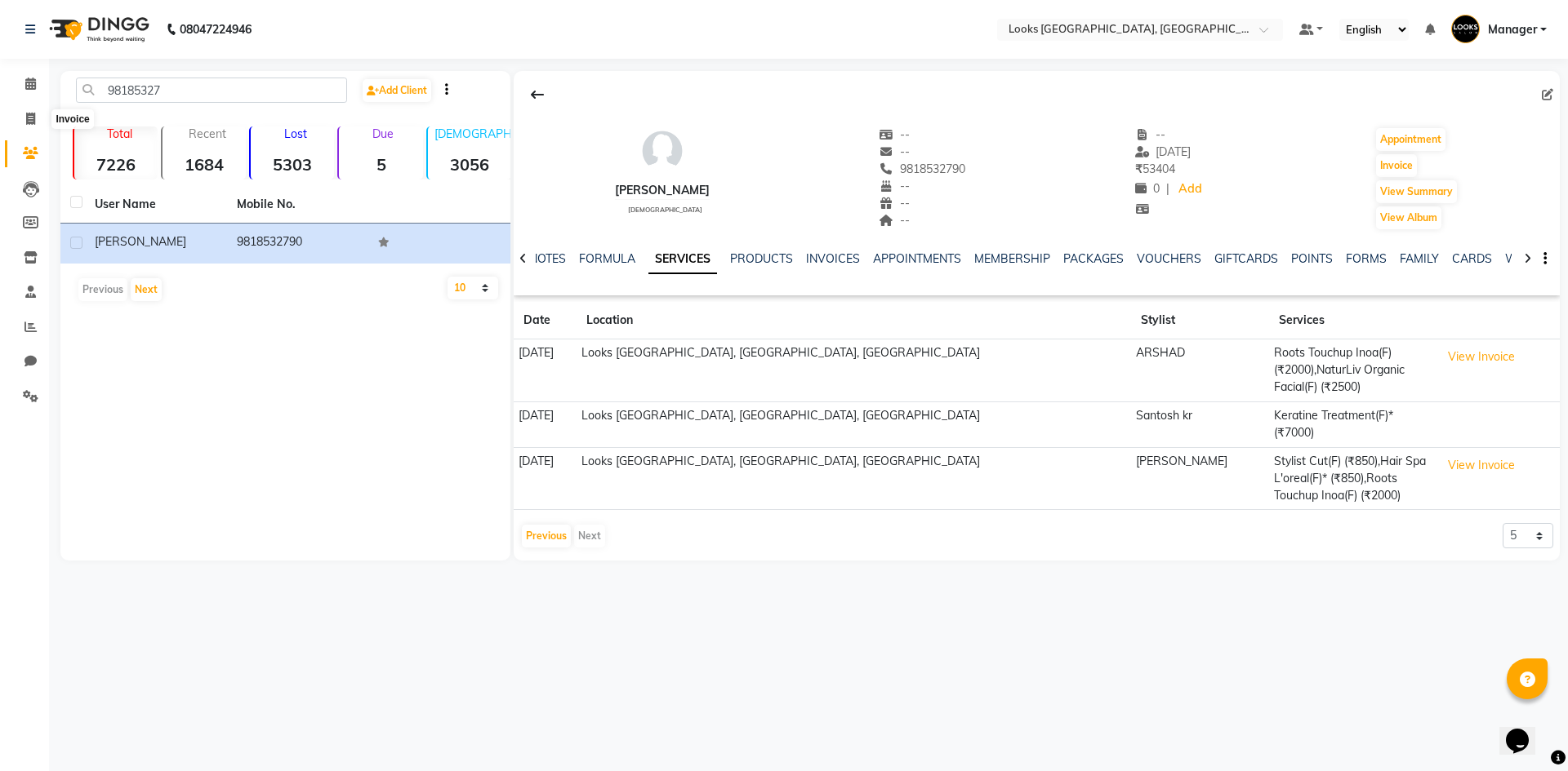
select select "service"
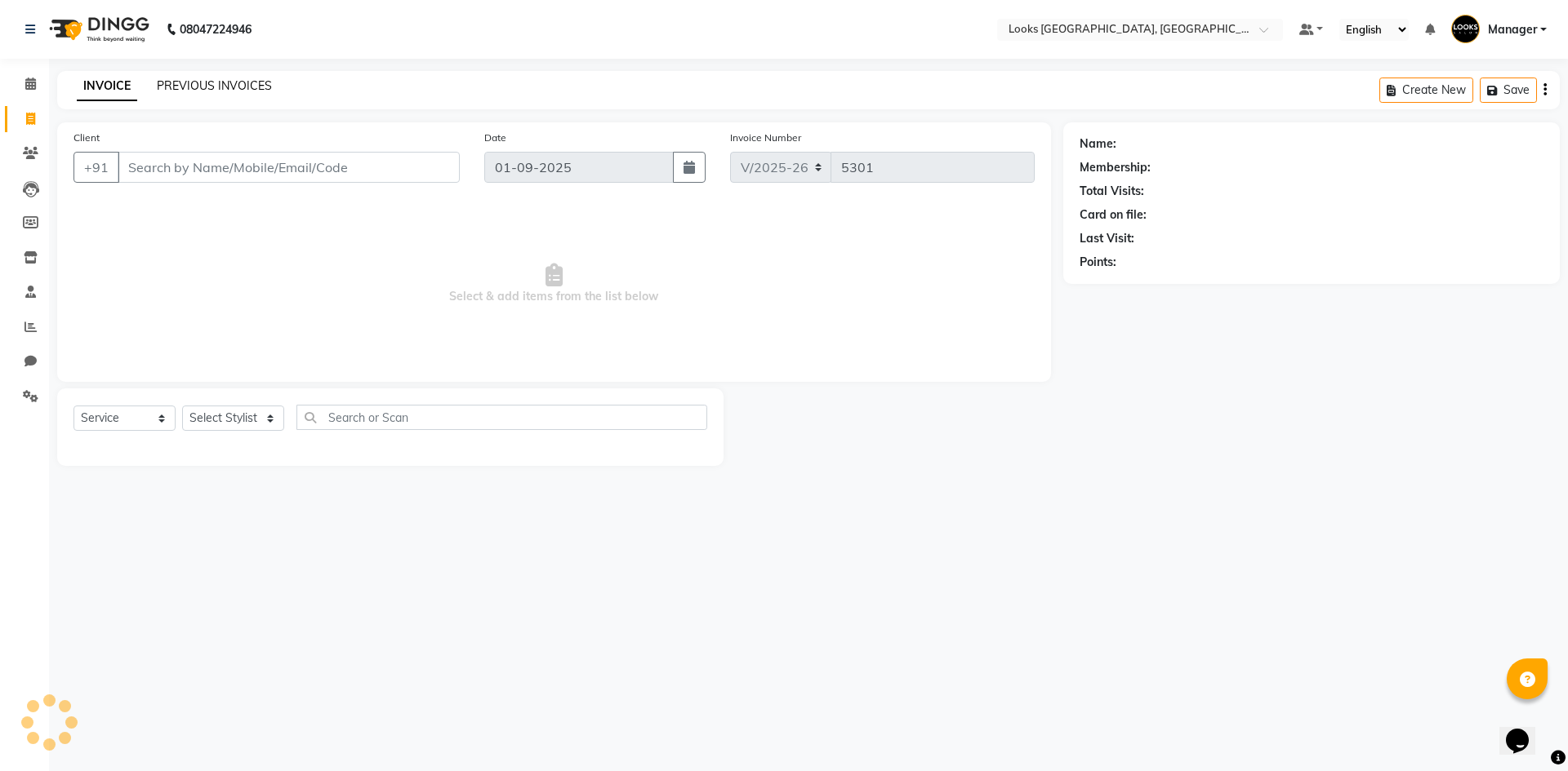
click at [226, 83] on link "PREVIOUS INVOICES" at bounding box center [214, 85] width 115 height 15
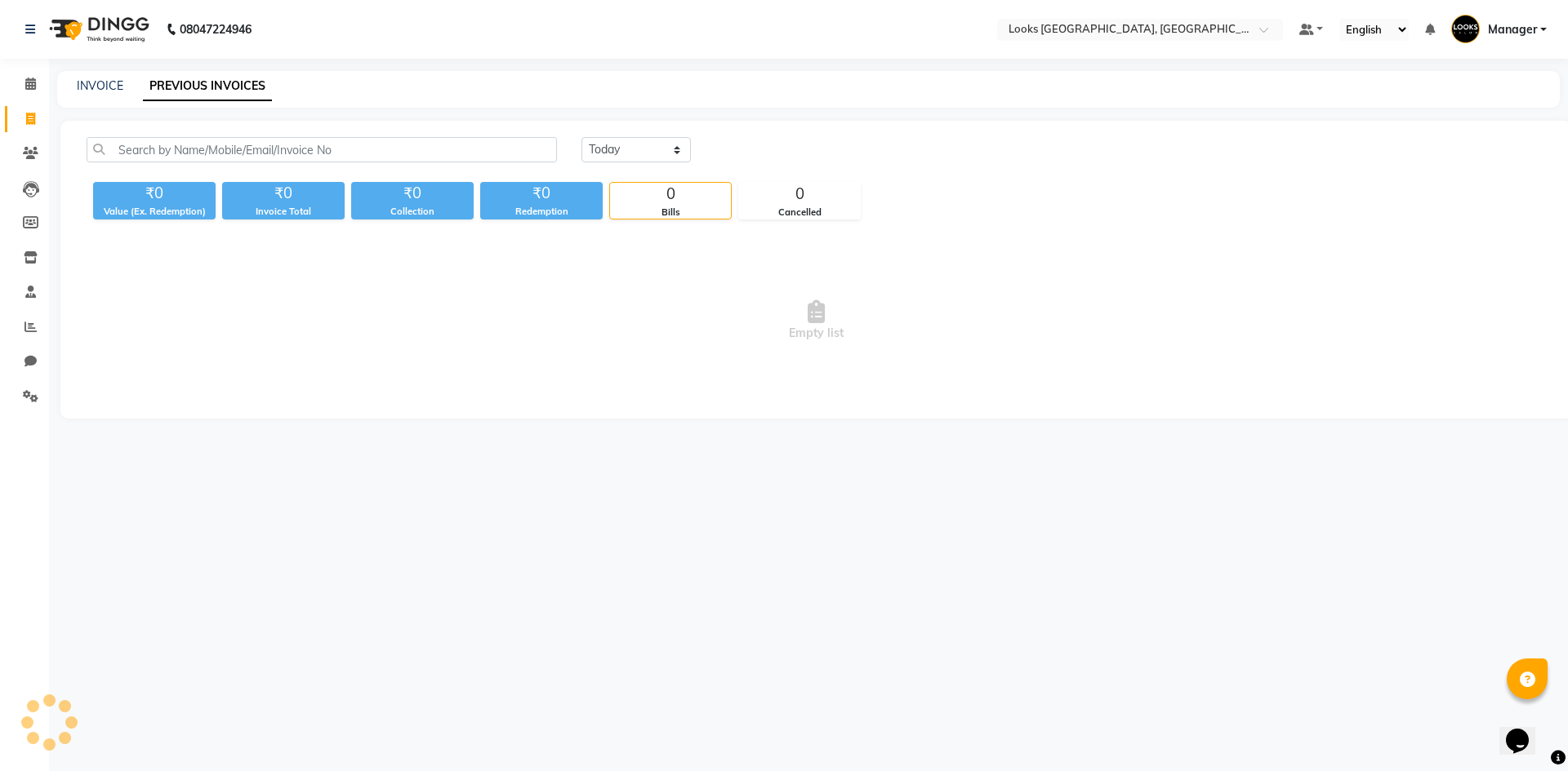
click at [296, 137] on div "Today Yesterday Custom Range ₹0 Value (Ex. Redemption) ₹0 Invoice Total ₹0 Coll…" at bounding box center [817, 269] width 1512 height 298
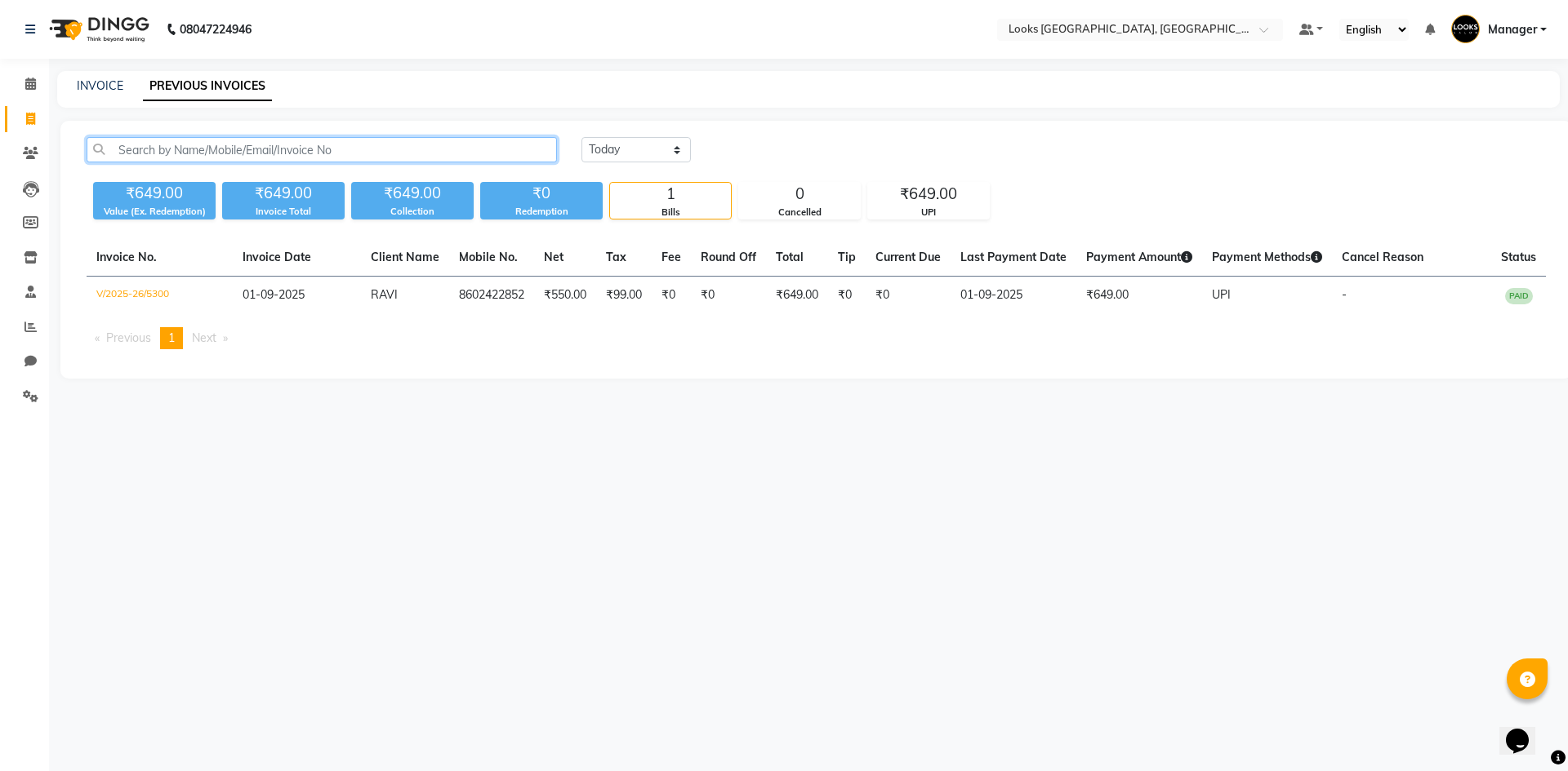
click at [286, 147] on input "text" at bounding box center [322, 149] width 471 height 25
paste input "9818532790"
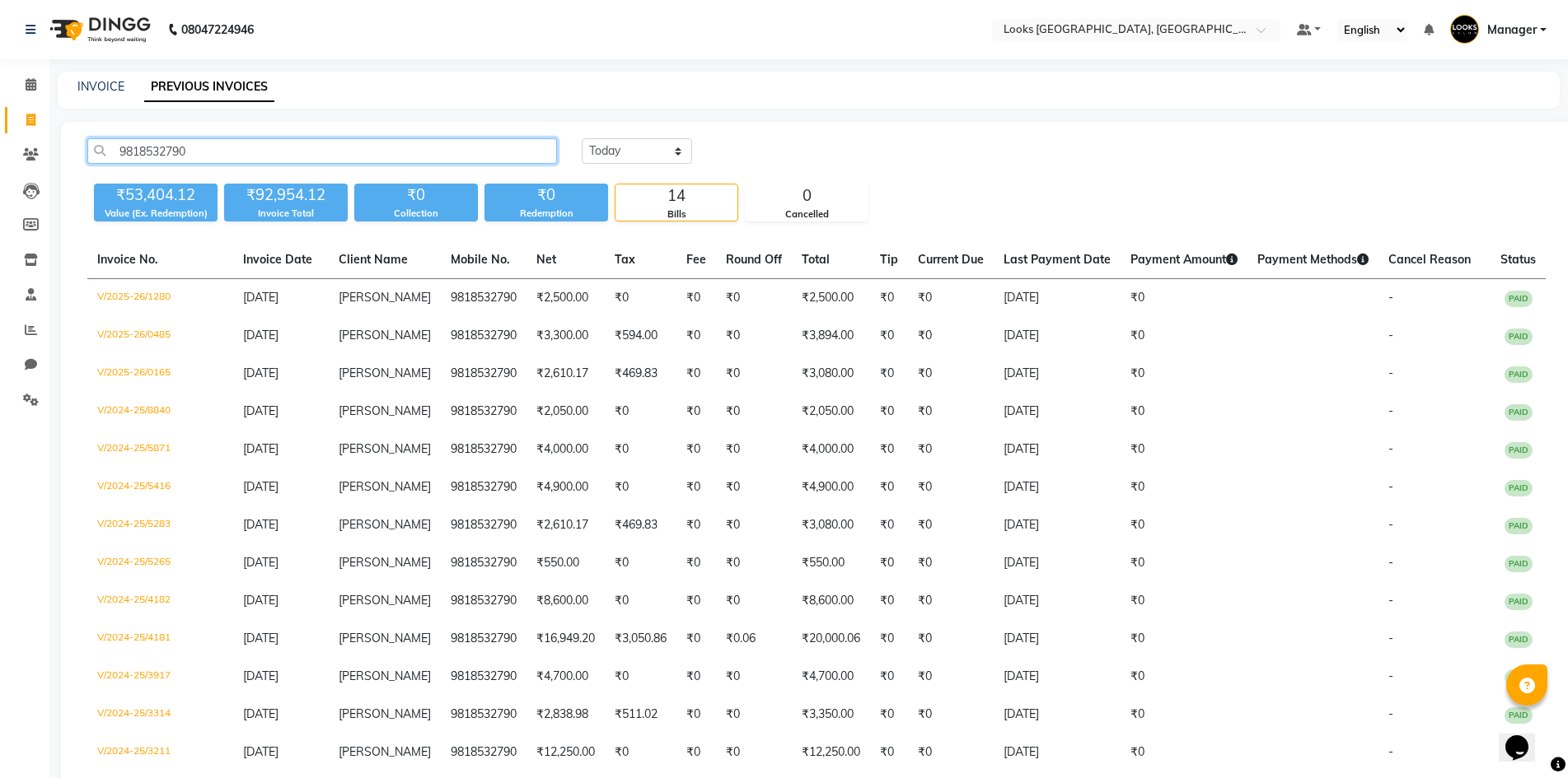
scroll to position [121, 0]
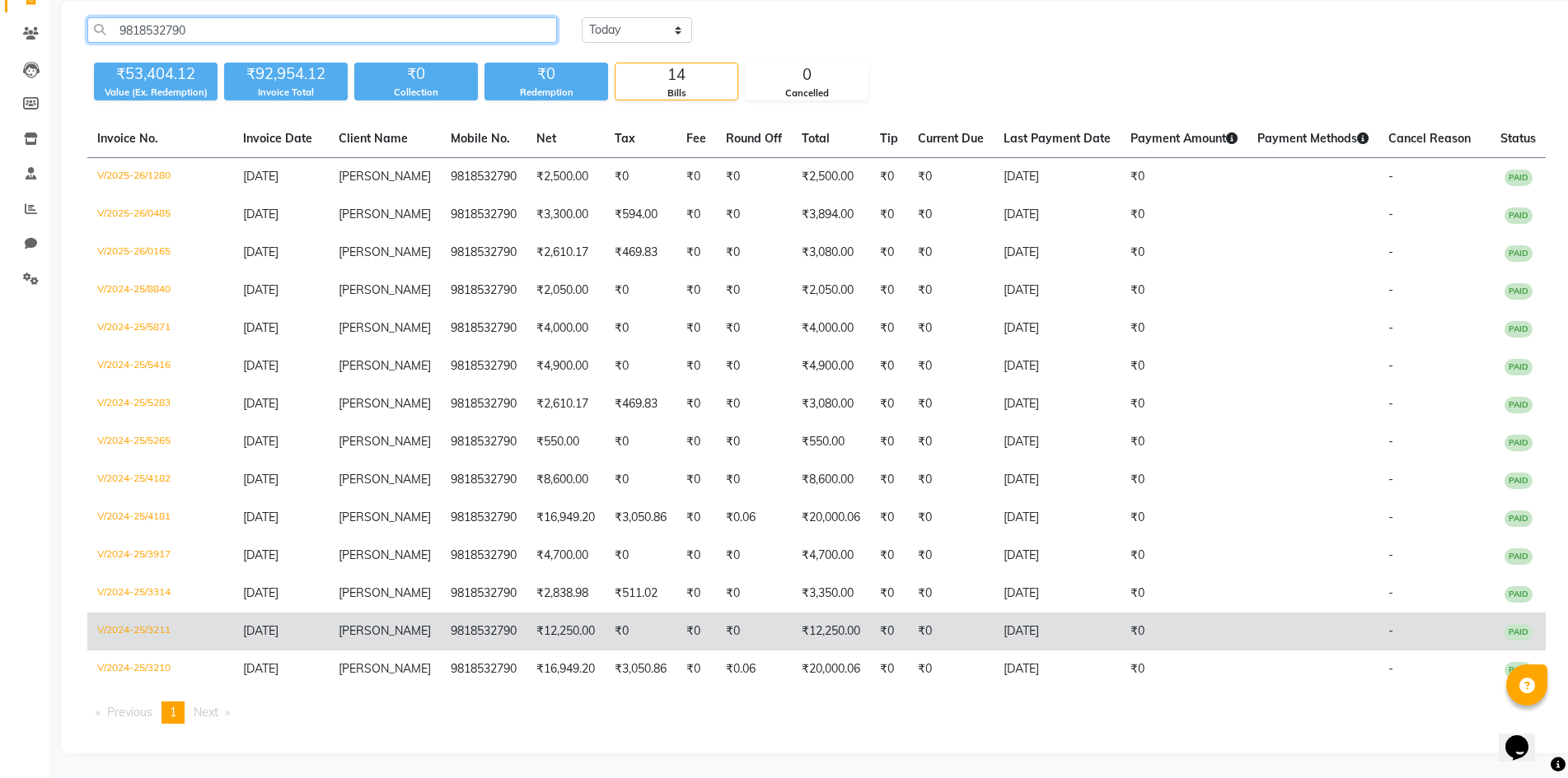
type input "9818532790"
click at [839, 640] on td "₹12,250.00" at bounding box center [831, 631] width 79 height 38
click at [1085, 639] on td "02-08-2024" at bounding box center [1056, 631] width 127 height 38
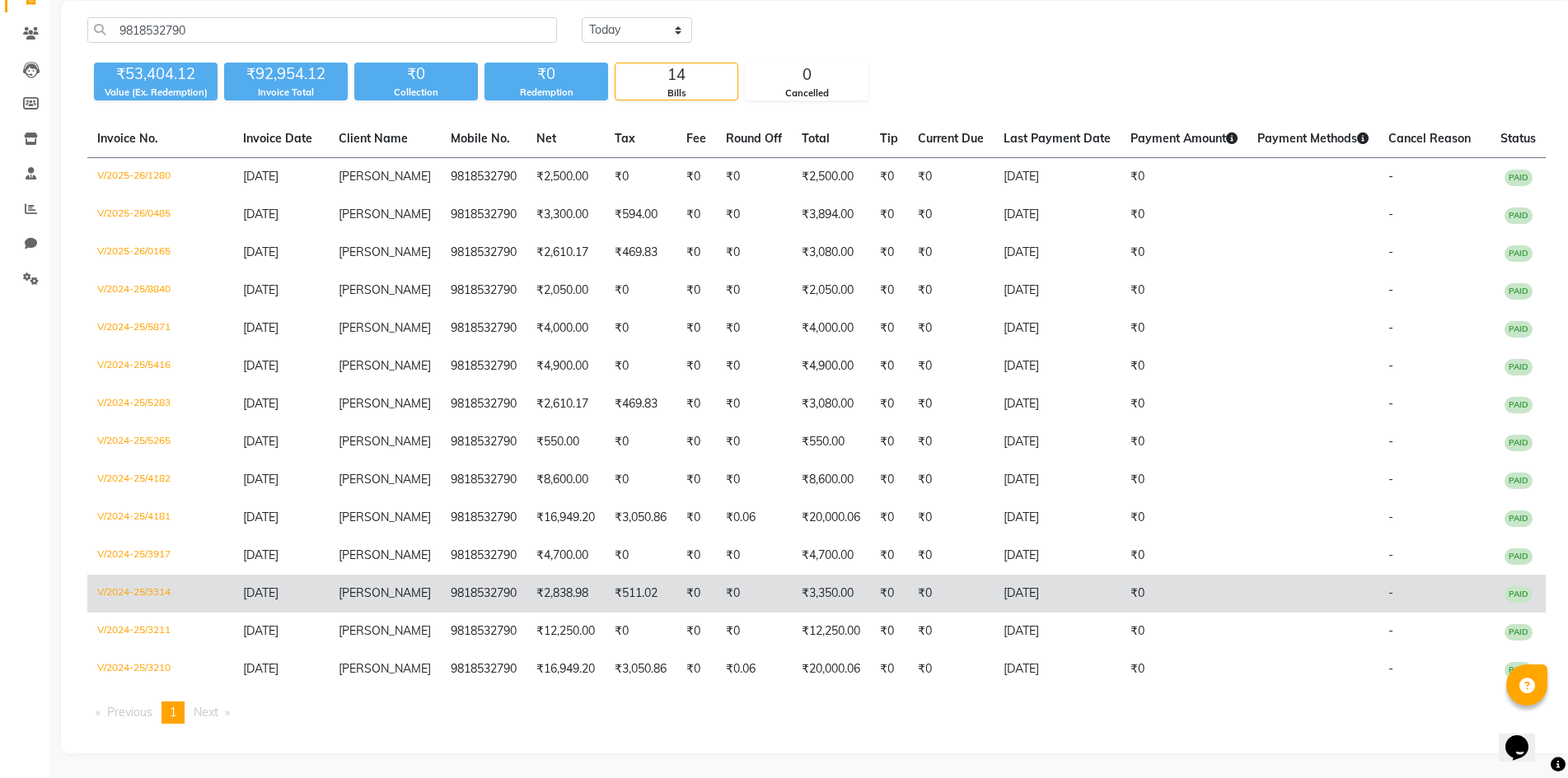
click at [1132, 599] on td "₹0" at bounding box center [1183, 594] width 127 height 38
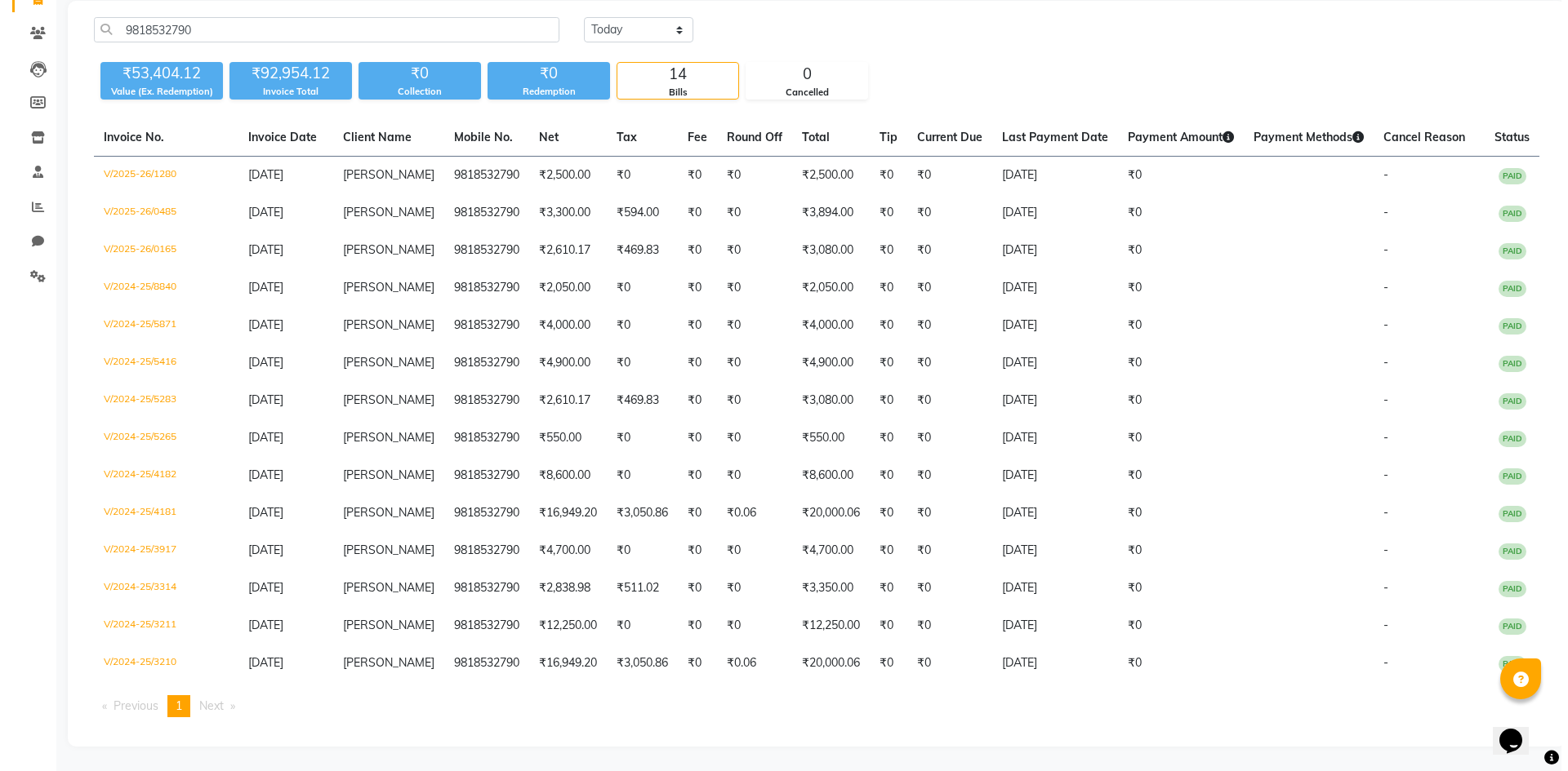
scroll to position [0, 0]
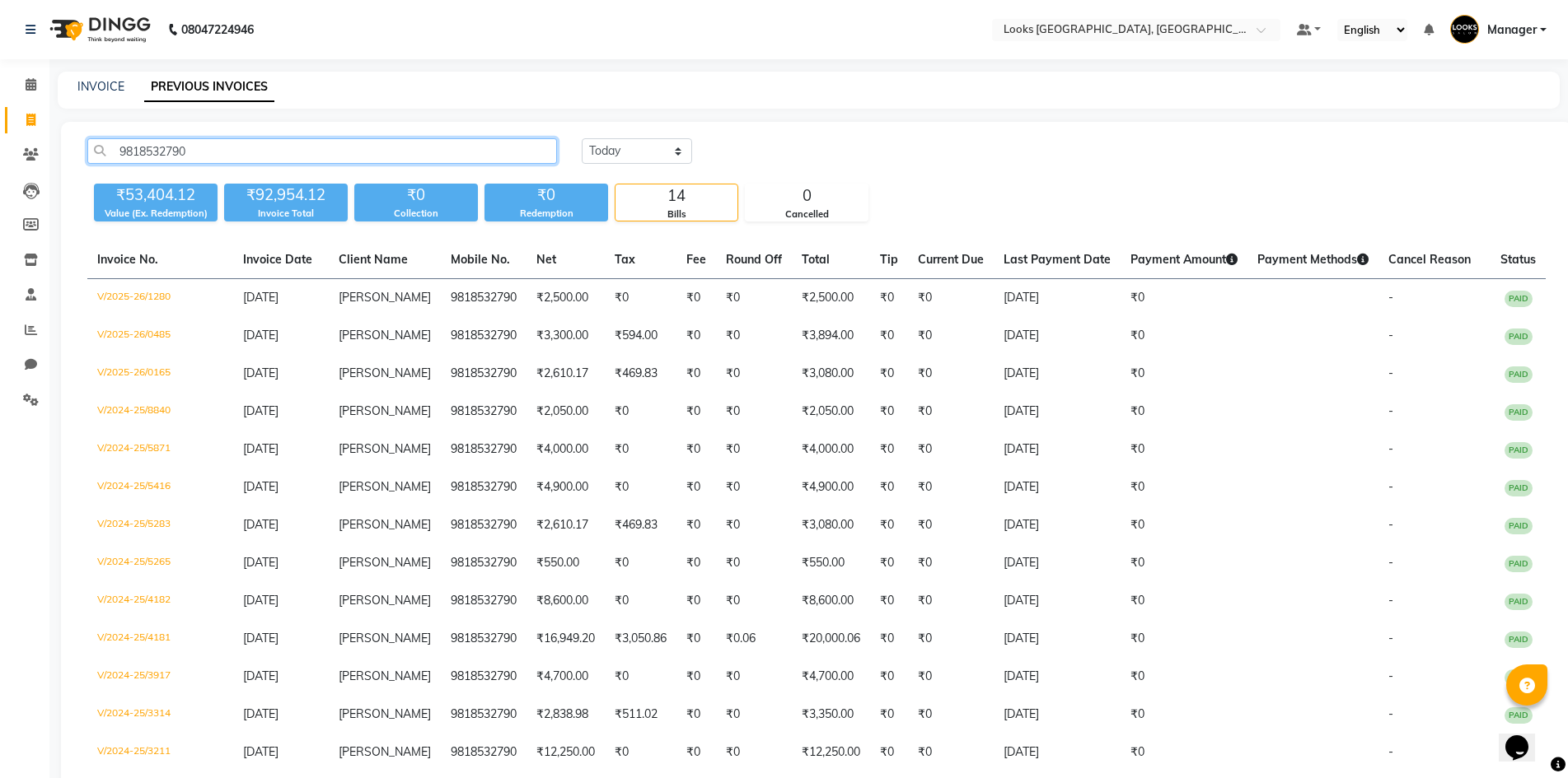
click at [182, 149] on input "9818532790" at bounding box center [322, 150] width 470 height 25
click at [90, 87] on link "INVOICE" at bounding box center [101, 86] width 47 height 15
select select "service"
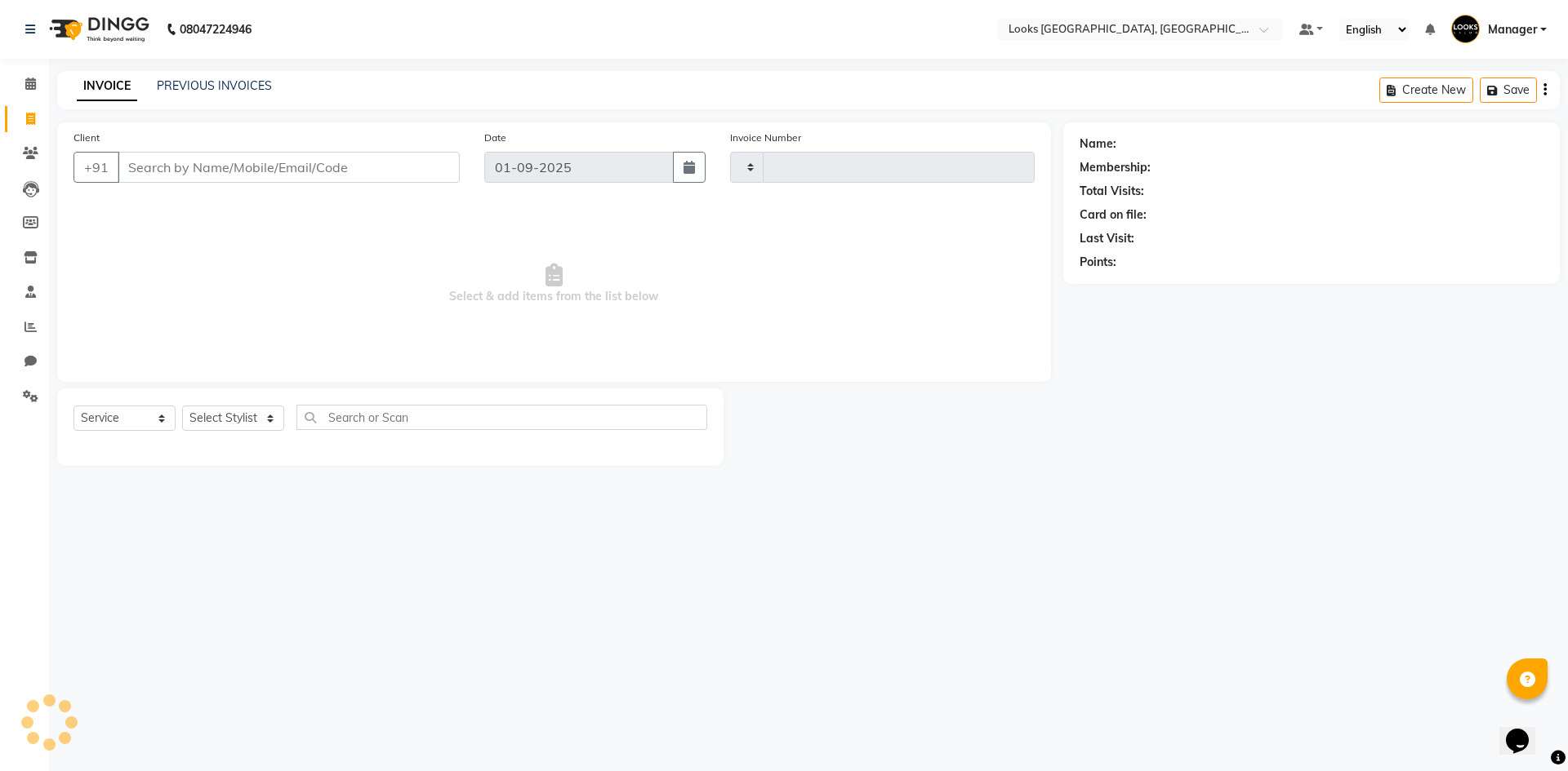
type input "5301"
select select "4718"
type input "9818532790"
select select "1: Object"
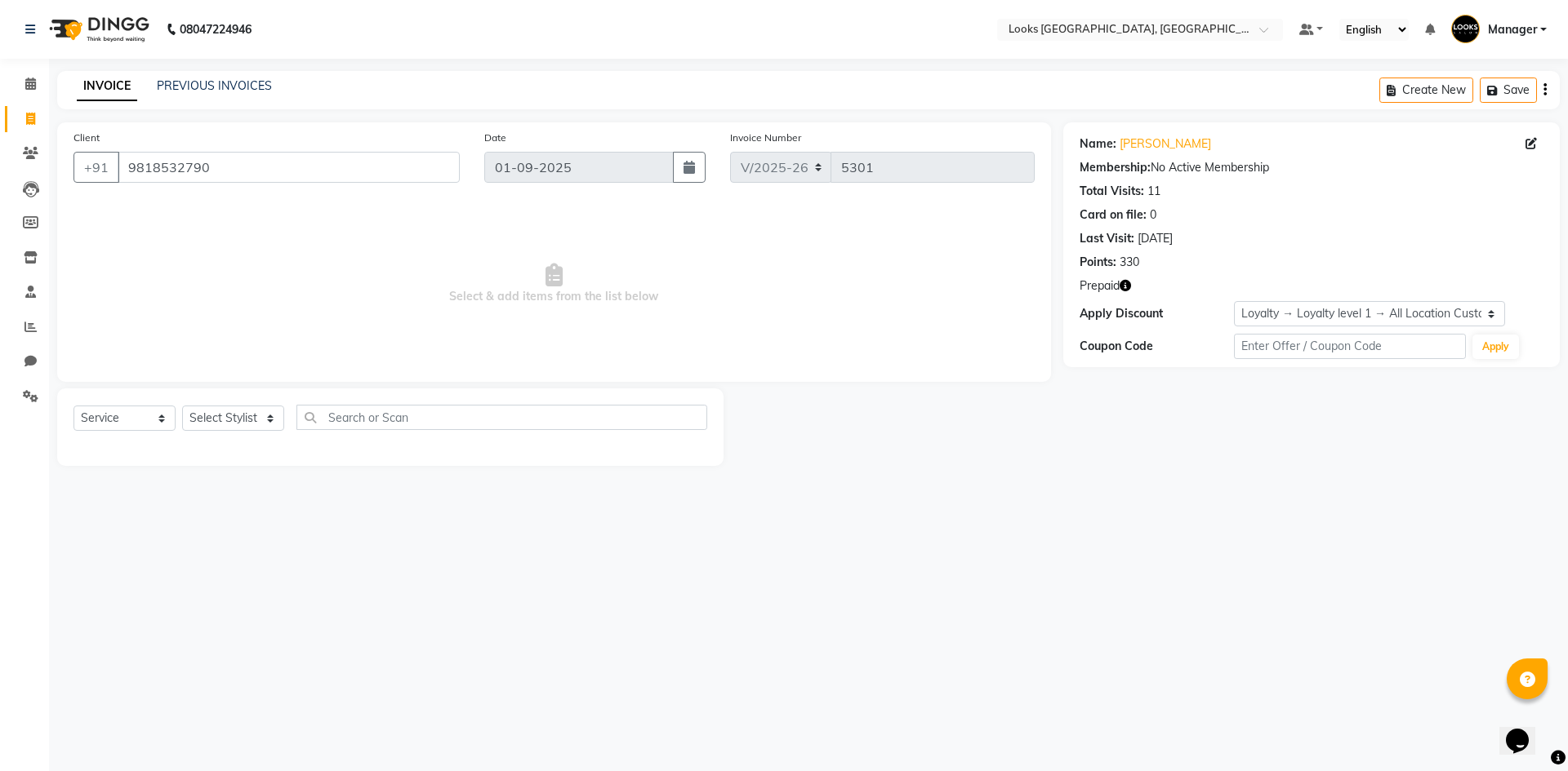
click at [1128, 282] on icon "button" at bounding box center [1125, 285] width 11 height 11
click at [24, 116] on span at bounding box center [30, 120] width 29 height 19
select select "service"
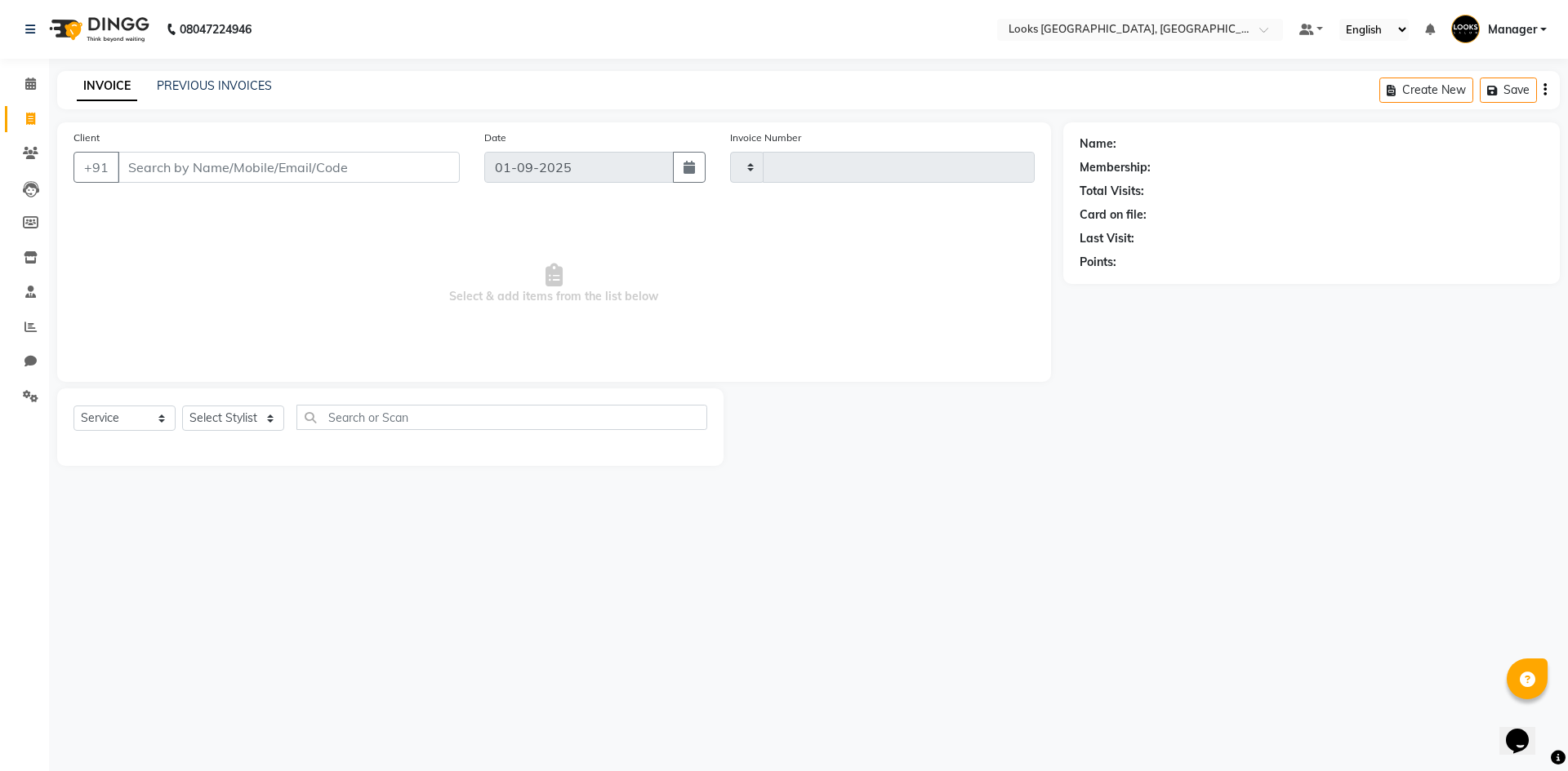
type input "5301"
select select "4718"
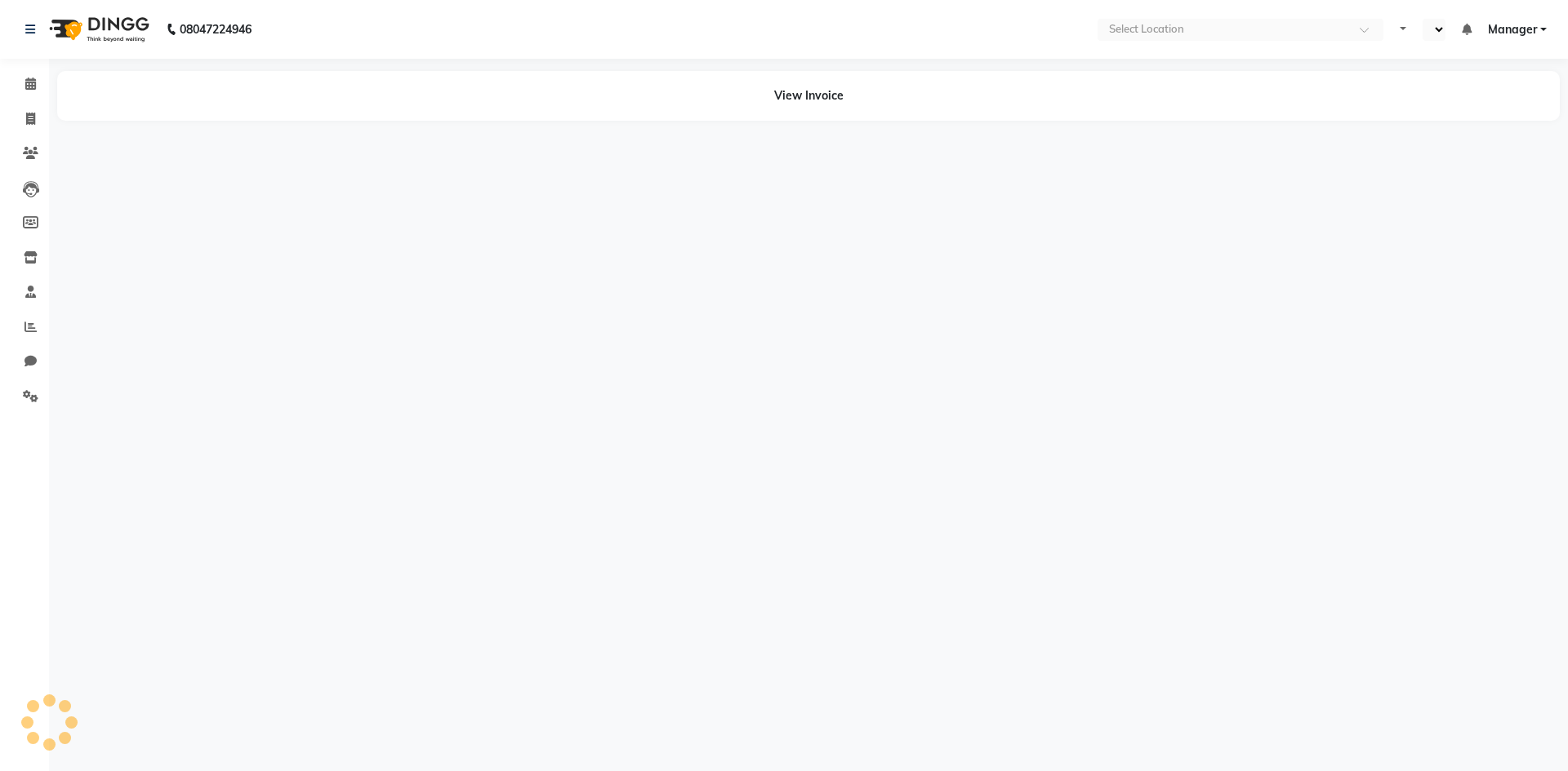
select select "en"
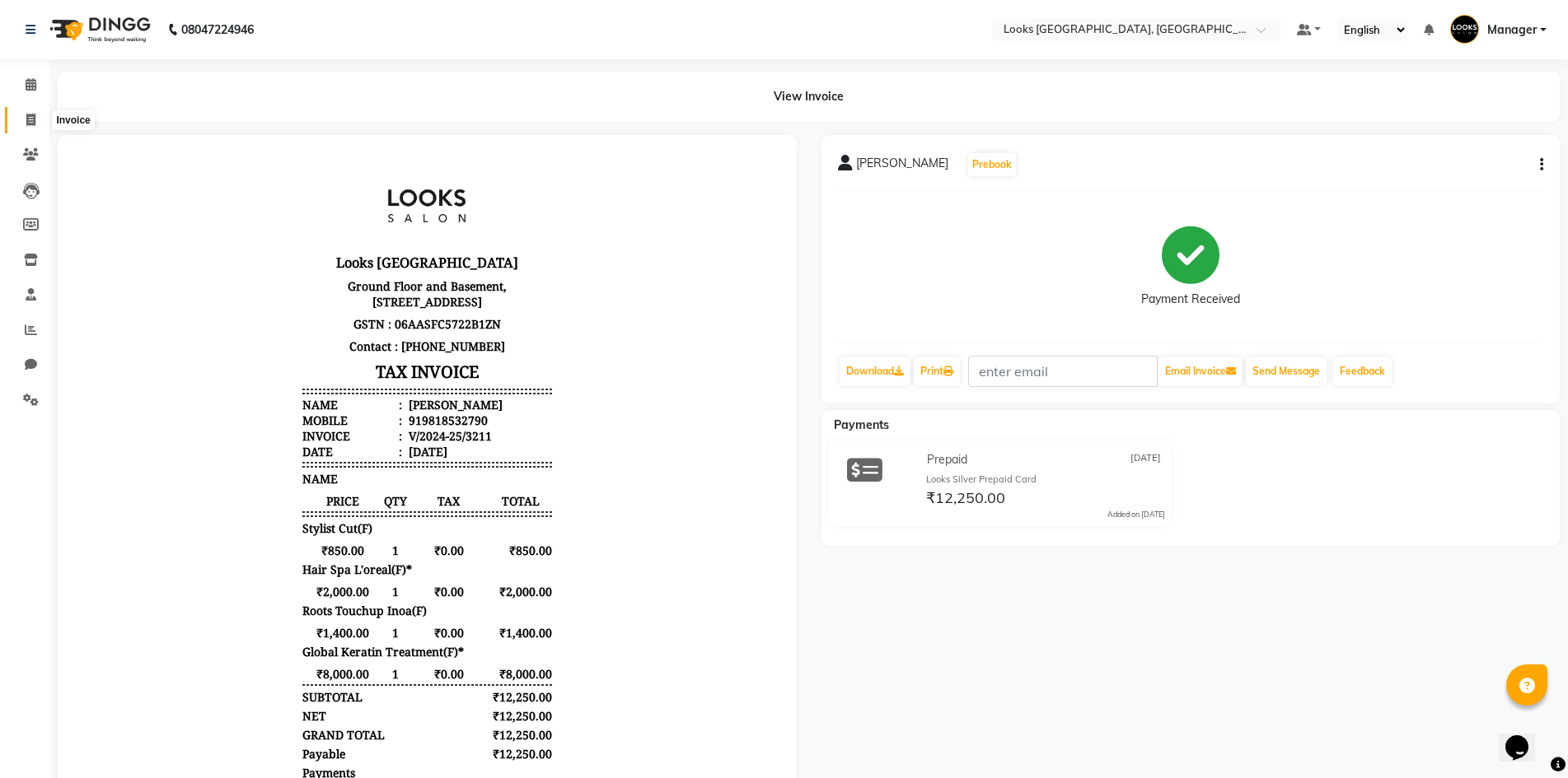
click at [31, 121] on icon at bounding box center [31, 120] width 9 height 12
select select "service"
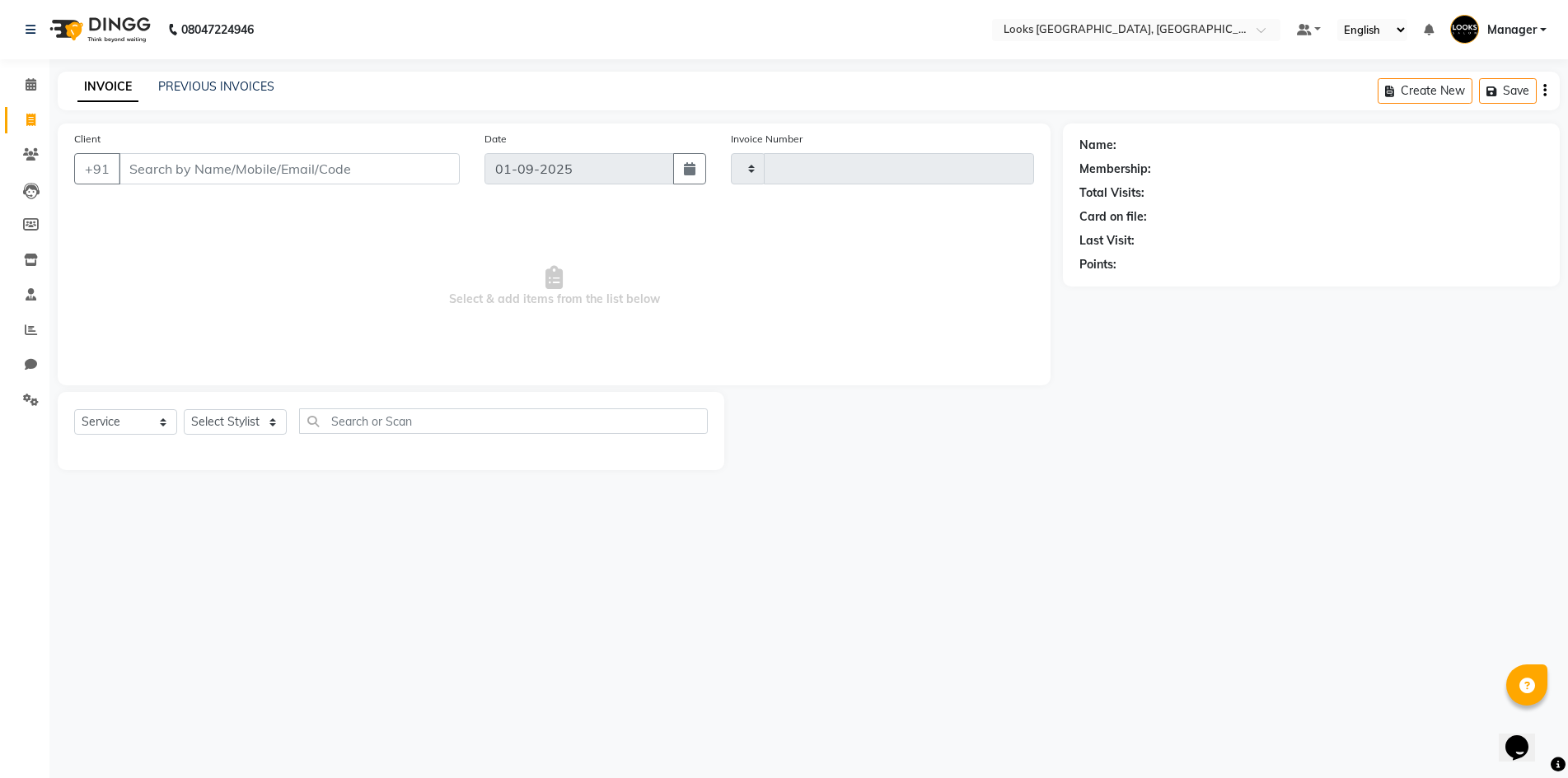
type input "5301"
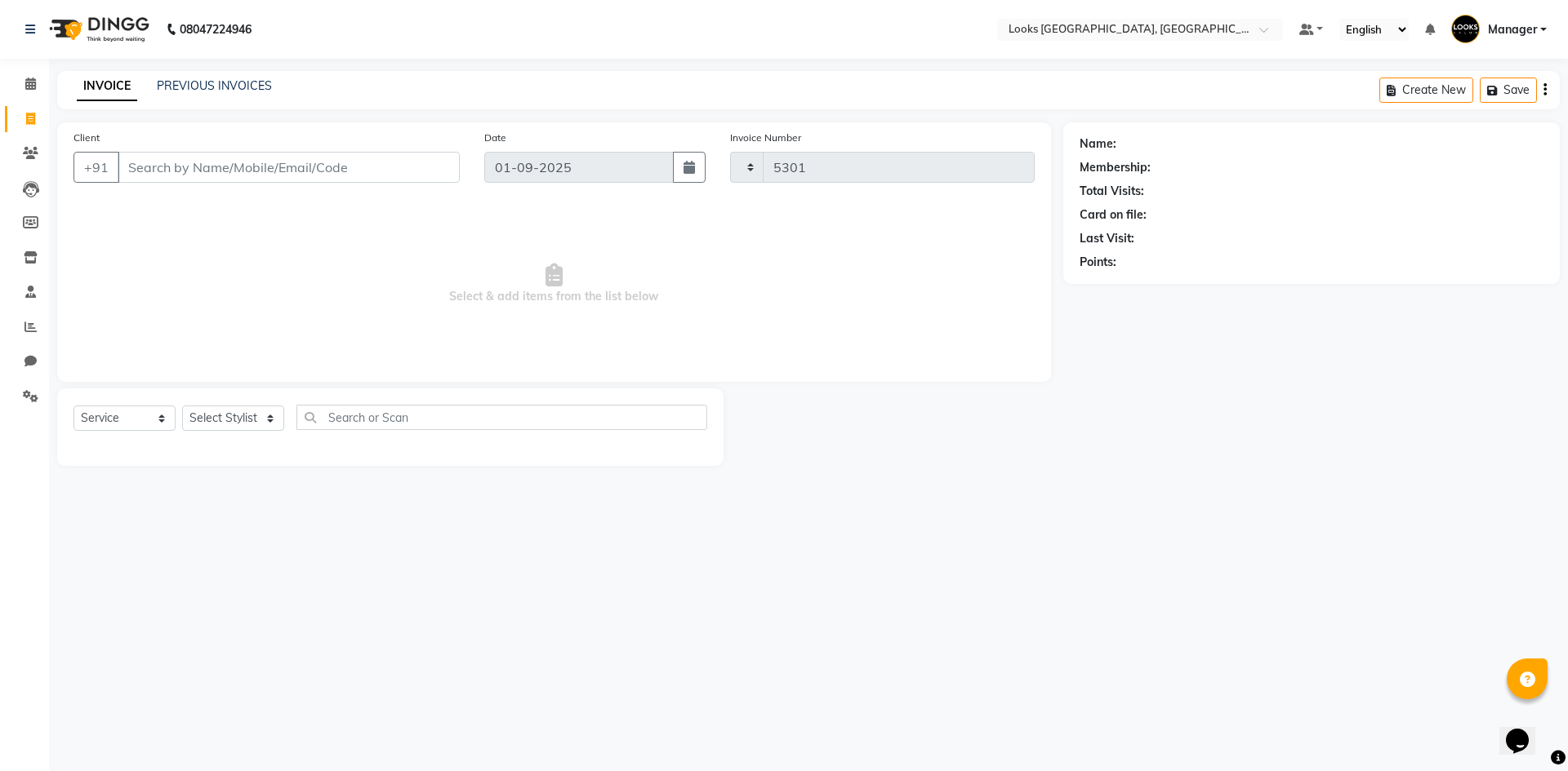
select select "4718"
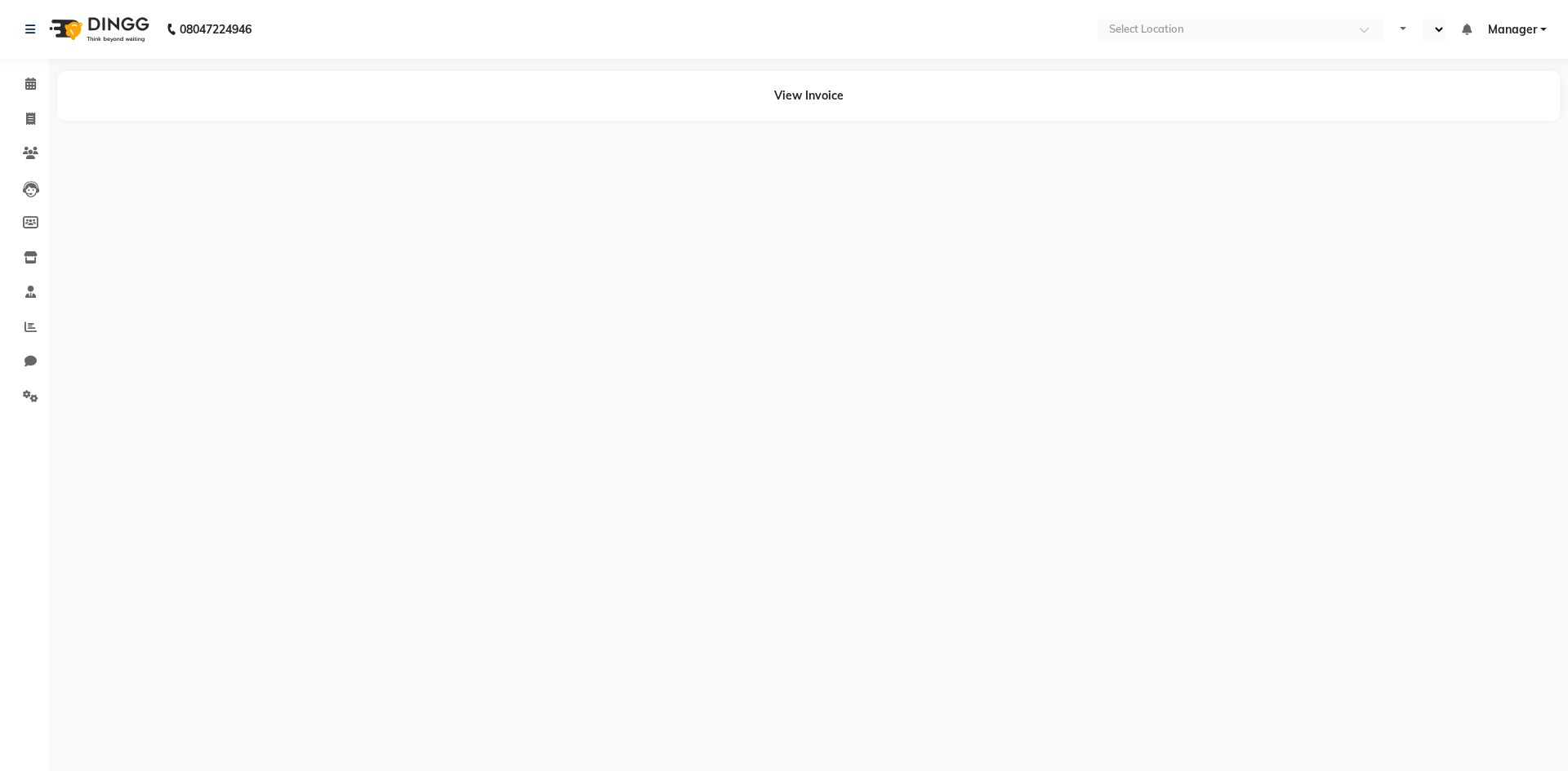
select select "en"
